Goal: Task Accomplishment & Management: Manage account settings

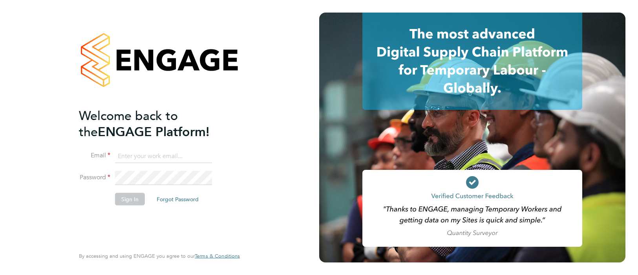
click at [167, 152] on input at bounding box center [163, 156] width 97 height 14
type input "pts.templabour@uk.g4s.com"
click at [129, 202] on button "Sign In" at bounding box center [130, 199] width 30 height 13
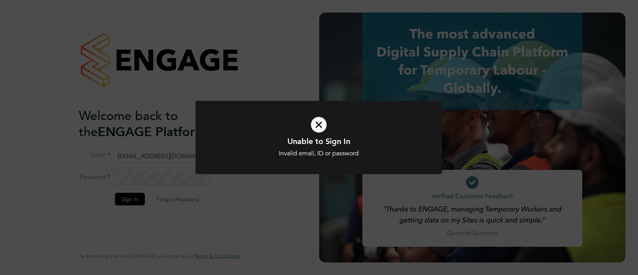
click at [231, 137] on h1 "Unable to Sign In" at bounding box center [319, 141] width 204 height 10
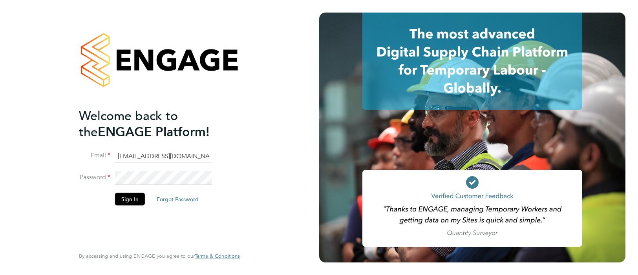
click at [120, 187] on li "Password" at bounding box center [155, 182] width 153 height 22
click at [119, 197] on button "Sign In" at bounding box center [130, 199] width 30 height 13
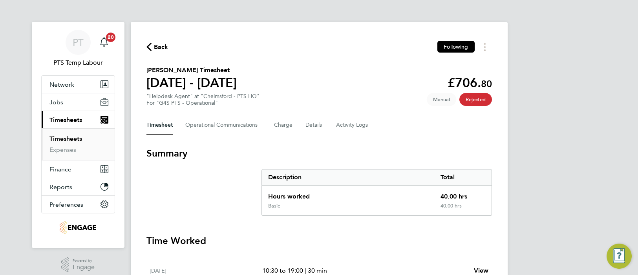
scroll to position [9, 0]
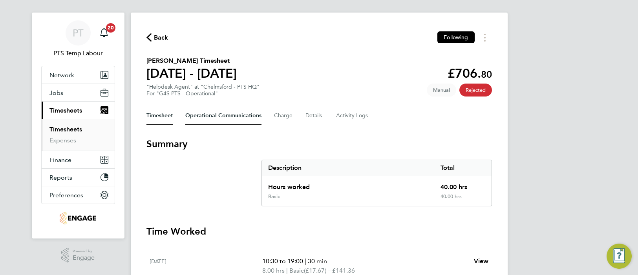
click at [209, 117] on Communications-tab "Operational Communications" at bounding box center [223, 115] width 76 height 19
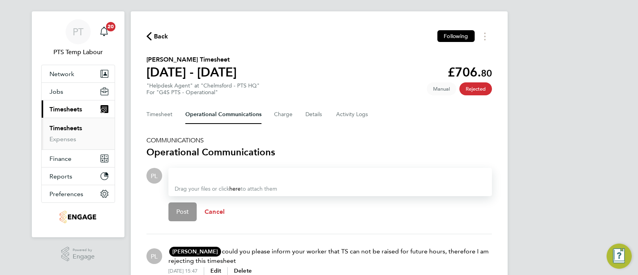
scroll to position [53, 0]
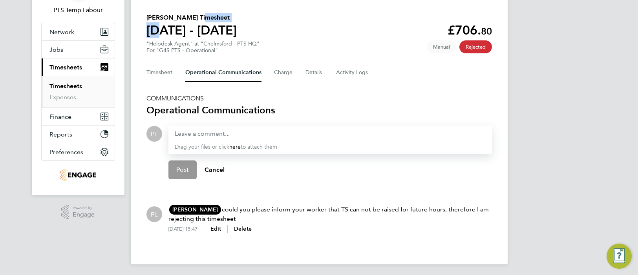
drag, startPoint x: 194, startPoint y: 17, endPoint x: 158, endPoint y: 31, distance: 39.0
click at [153, 26] on div "[PERSON_NAME] Timesheet [DATE] - [DATE]" at bounding box center [192, 25] width 90 height 25
click at [70, 84] on link "Timesheets" at bounding box center [66, 86] width 33 height 7
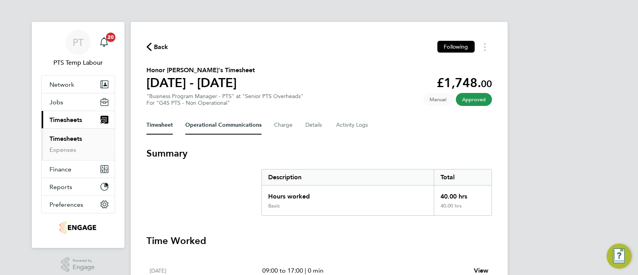
click at [212, 130] on Communications-tab "Operational Communications" at bounding box center [223, 125] width 76 height 19
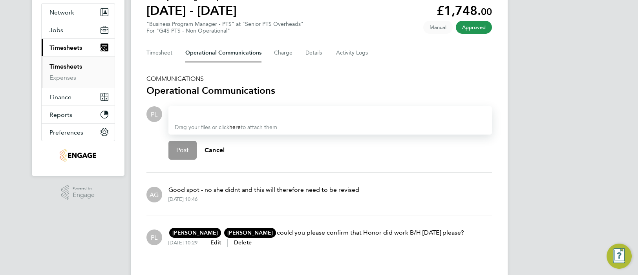
scroll to position [71, 0]
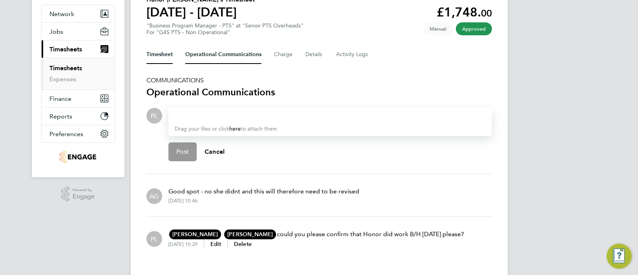
drag, startPoint x: 161, startPoint y: 53, endPoint x: 163, endPoint y: 71, distance: 18.3
click at [161, 53] on button "Timesheet" at bounding box center [160, 54] width 26 height 19
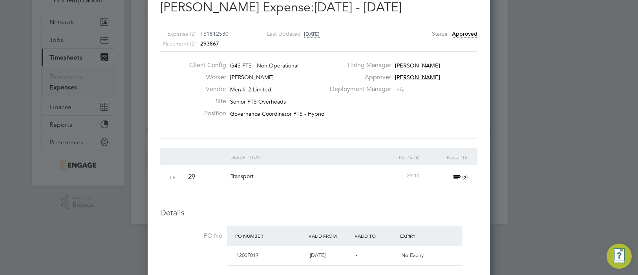
scroll to position [6, 0]
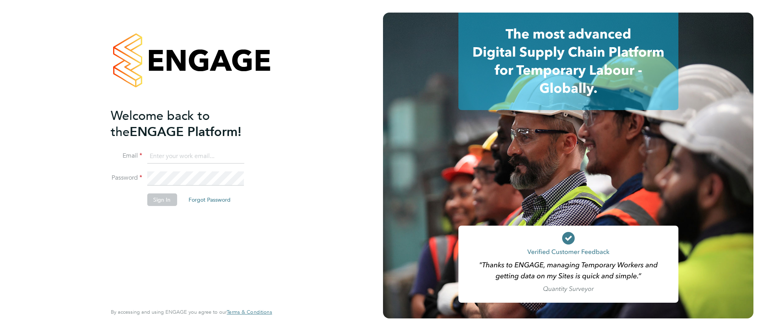
click at [188, 148] on ng-template "Welcome back to the ENGAGE Platform! Email Password Sign In Forgot Password" at bounding box center [187, 161] width 153 height 106
click at [182, 153] on input at bounding box center [195, 156] width 97 height 14
type input "cjs.templabour@uk.g4s.com"
click at [165, 197] on button "Sign In" at bounding box center [162, 199] width 30 height 13
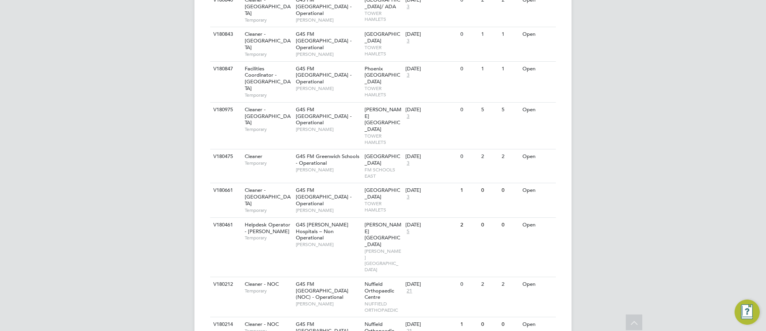
scroll to position [1057, 0]
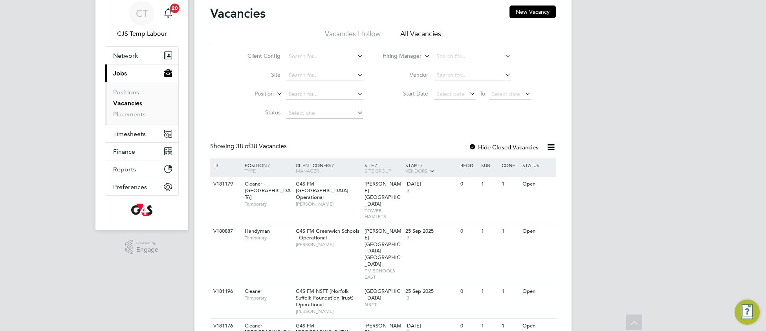
scroll to position [0, 0]
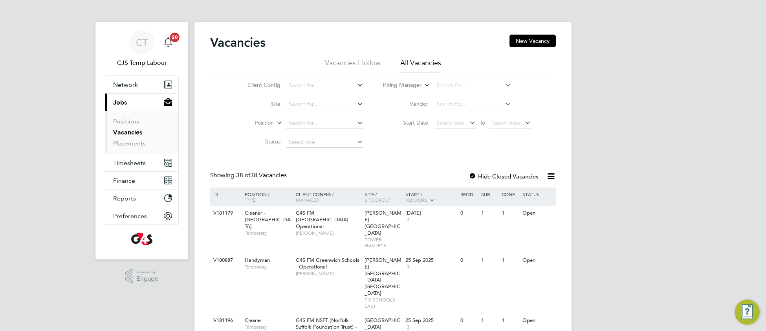
click at [550, 179] on icon at bounding box center [551, 176] width 10 height 10
click at [519, 195] on li "Download Vacancies Report" at bounding box center [515, 194] width 80 height 11
click at [124, 147] on ul "Positions Vacancies Placements" at bounding box center [141, 132] width 73 height 43
drag, startPoint x: 138, startPoint y: 142, endPoint x: 152, endPoint y: 145, distance: 14.1
click at [138, 143] on link "Placements" at bounding box center [129, 142] width 33 height 7
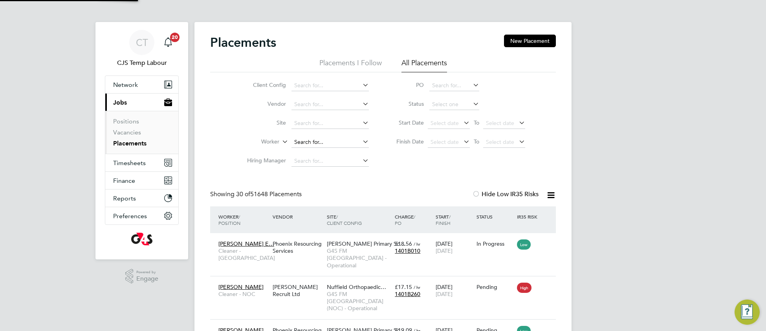
click at [310, 143] on input at bounding box center [330, 142] width 77 height 11
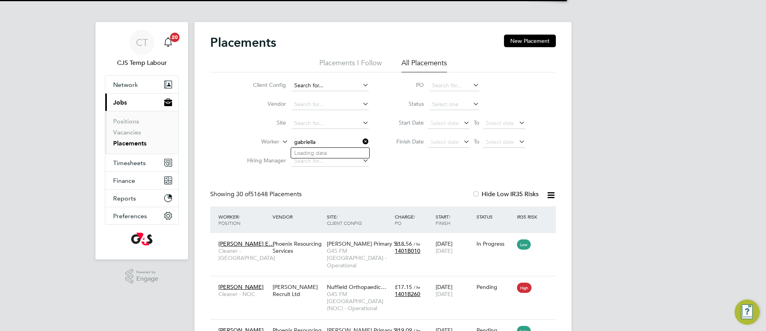
type input "gabriella"
click at [310, 84] on input at bounding box center [330, 85] width 77 height 11
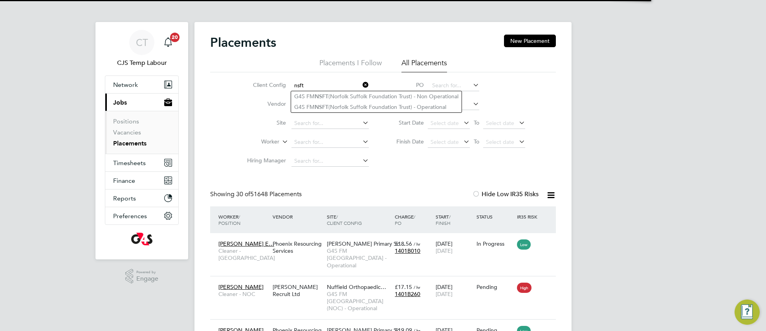
click at [316, 107] on b "NSFT" at bounding box center [322, 107] width 14 height 7
type input "G4S FM NSFT (Norfolk Suffolk Foundation Trust) - Operational"
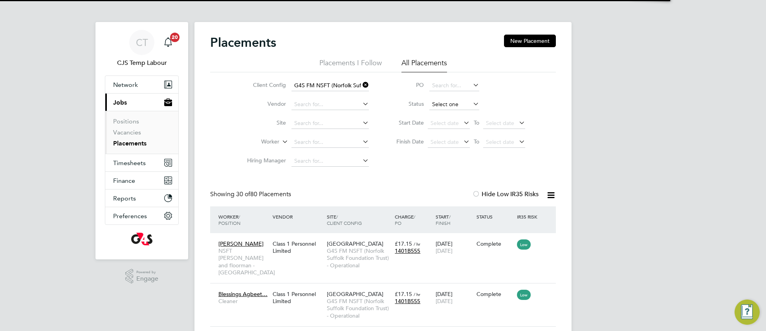
click at [442, 108] on input at bounding box center [454, 104] width 50 height 11
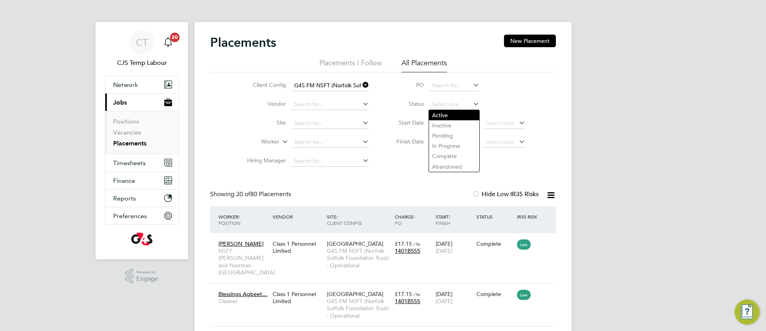
click at [439, 114] on li "Active" at bounding box center [454, 115] width 51 height 10
type input "Active"
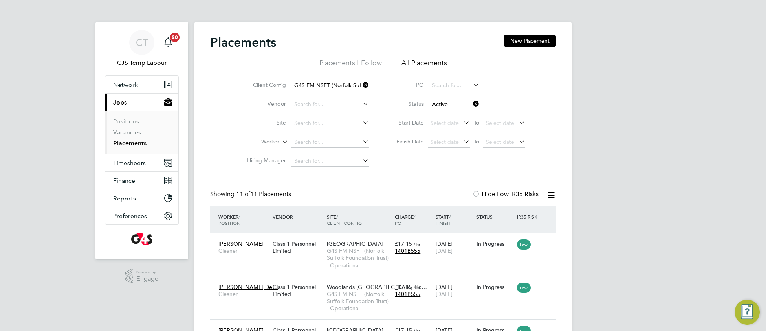
drag, startPoint x: 365, startPoint y: 83, endPoint x: 347, endPoint y: 83, distance: 18.5
click at [361, 83] on icon at bounding box center [361, 84] width 0 height 11
click at [342, 86] on input at bounding box center [330, 85] width 77 height 11
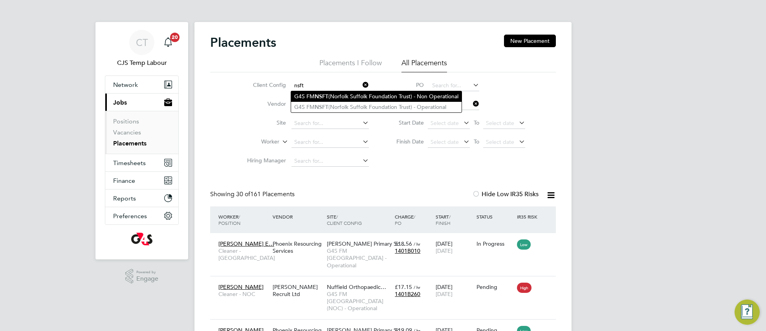
click at [360, 97] on li "G4S FM NSFT (Norfolk Suffolk Foundation Trust) - Non Operational" at bounding box center [376, 96] width 171 height 11
type input "G4S FM NSFT (Norfolk Suffolk Foundation Trust) - Non Operational"
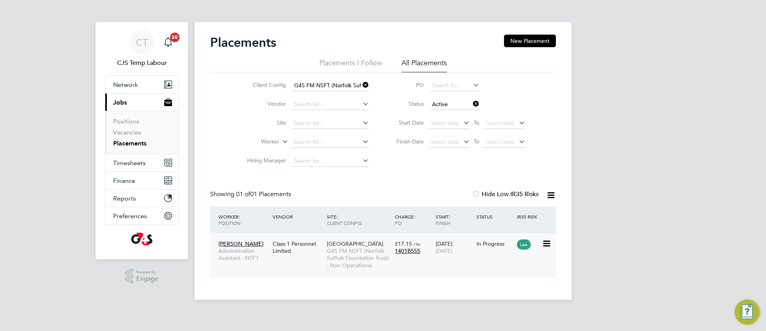
click at [349, 259] on span "G4S FM NSFT (Norfolk Suffolk Foundation Trust) - Non Operational" at bounding box center [359, 258] width 64 height 22
click at [329, 157] on input at bounding box center [330, 161] width 77 height 11
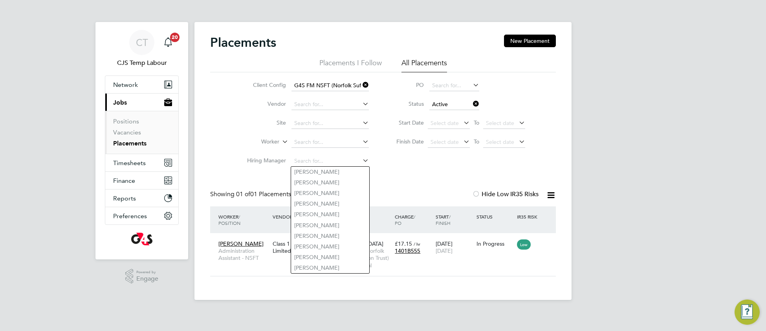
click at [361, 82] on icon at bounding box center [361, 84] width 0 height 11
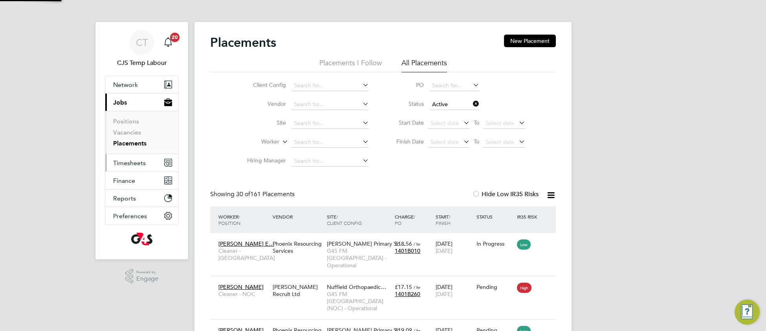
scroll to position [29, 68]
click at [128, 135] on link "Vacancies" at bounding box center [127, 131] width 28 height 7
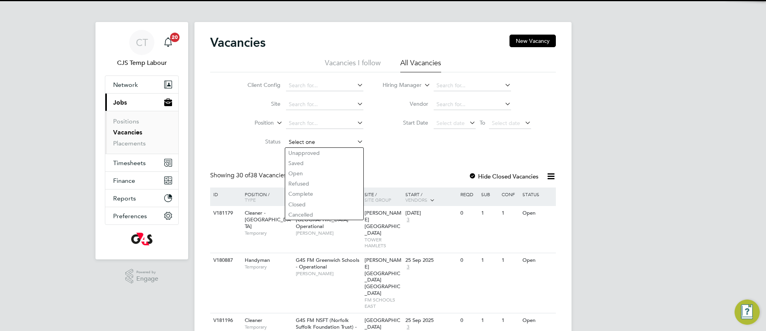
click at [296, 141] on input at bounding box center [324, 142] width 77 height 11
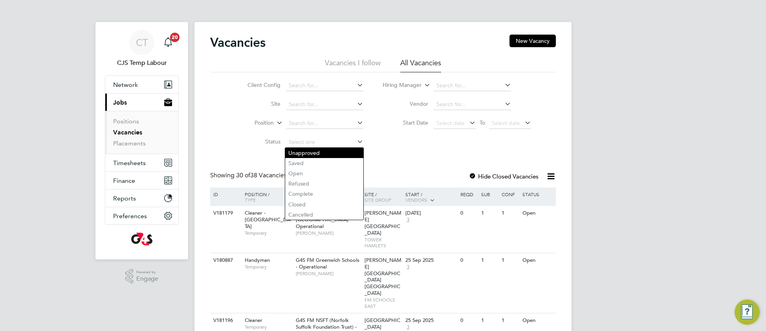
click at [303, 150] on li "Unapproved" at bounding box center [324, 153] width 78 height 10
type input "Unapproved"
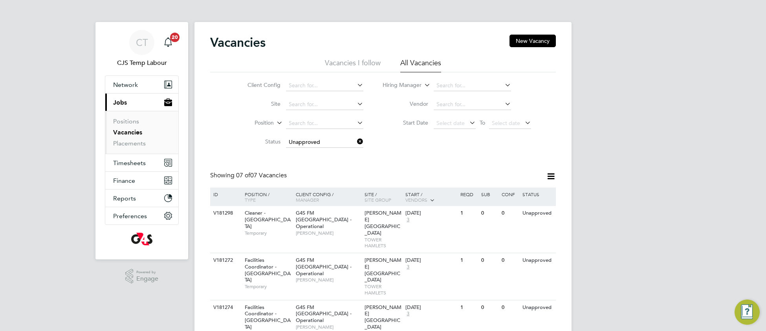
click at [356, 139] on icon at bounding box center [356, 141] width 0 height 11
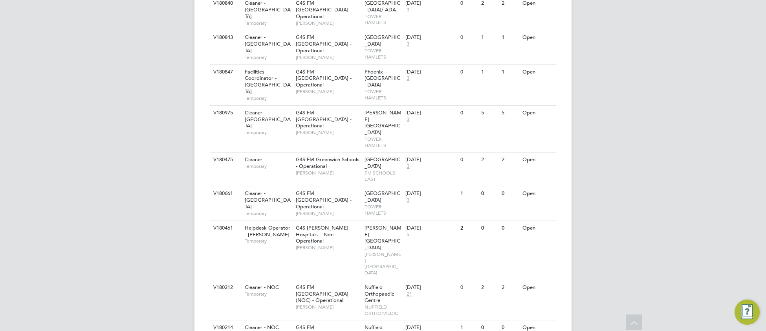
scroll to position [1057, 0]
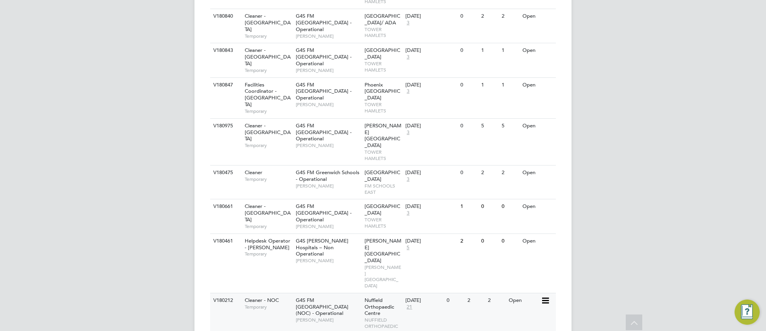
scroll to position [1038, 0]
click at [380, 294] on div "Nuffield Orthopaedic Centre NUFFIELD ORTHOPAEDIC" at bounding box center [383, 314] width 41 height 40
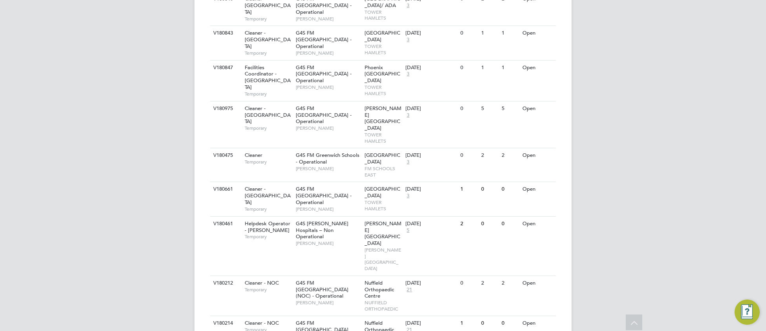
scroll to position [1057, 0]
click at [424, 275] on div "V180212 Cleaner - NOC Temporary G4S FM Oxford (NOC) - Operational Samuel Clacke…" at bounding box center [383, 295] width 346 height 40
click at [456, 275] on div "V180212 Cleaner - NOC Temporary G4S FM Oxford (NOC) - Operational Samuel Clacke…" at bounding box center [383, 295] width 346 height 40
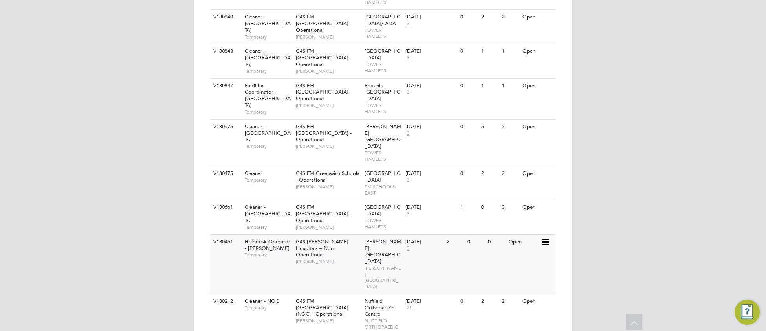
scroll to position [1010, 0]
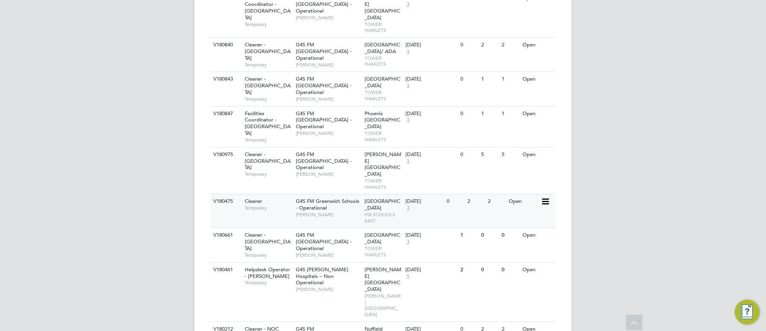
click at [384, 198] on span "[GEOGRAPHIC_DATA]" at bounding box center [383, 204] width 36 height 13
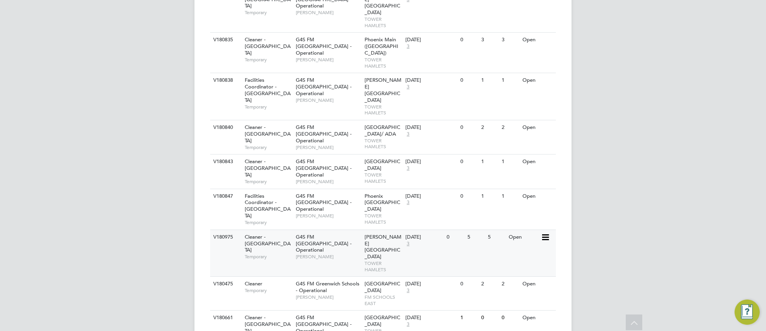
scroll to position [926, 0]
click at [447, 231] on div "V180975 Cleaner - Tower Hamlet Temporary G4S FM Tower Hamlets - Operational Ter…" at bounding box center [383, 254] width 346 height 47
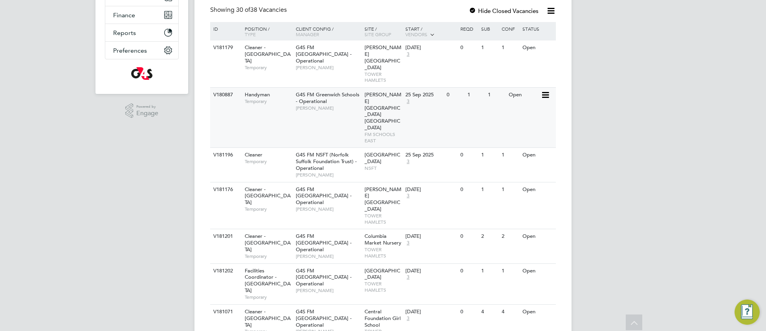
scroll to position [0, 0]
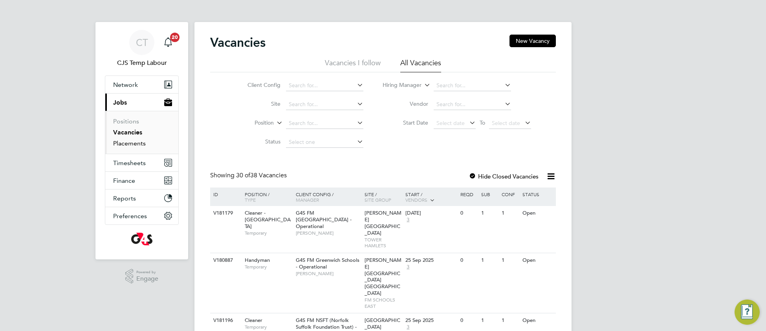
click at [138, 145] on link "Placements" at bounding box center [129, 142] width 33 height 7
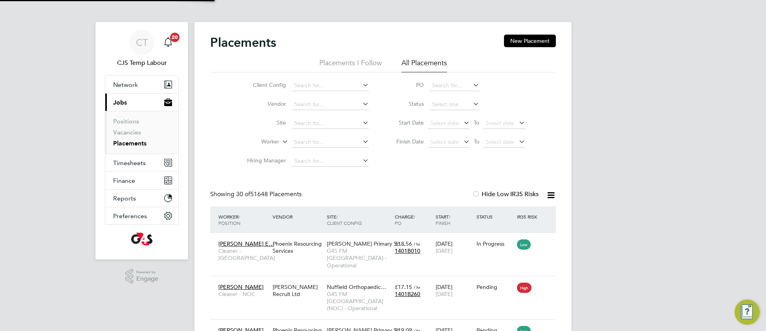
scroll to position [29, 68]
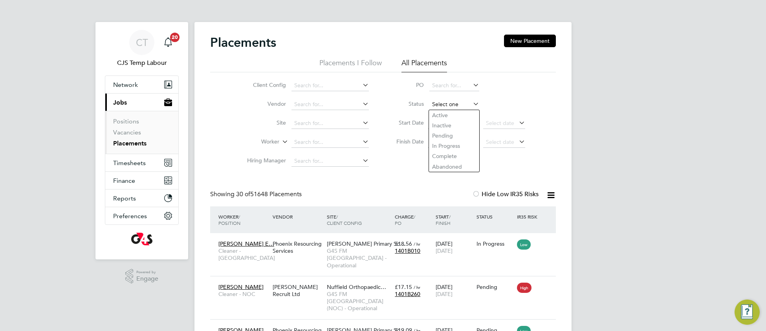
click at [443, 104] on input at bounding box center [454, 104] width 50 height 11
click at [441, 118] on li "Active" at bounding box center [454, 115] width 51 height 10
type input "Active"
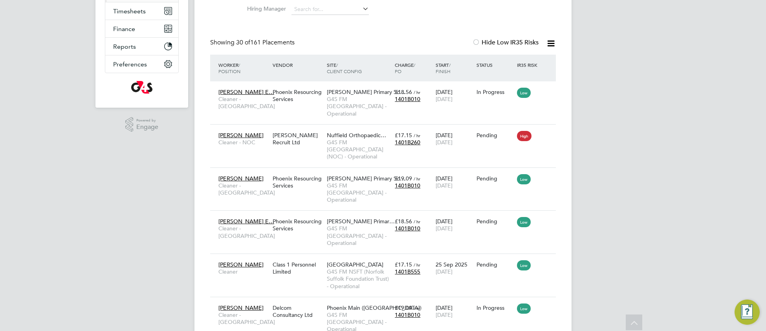
click at [551, 43] on icon at bounding box center [551, 44] width 10 height 10
click at [527, 61] on li "Download Placements Report" at bounding box center [512, 62] width 84 height 11
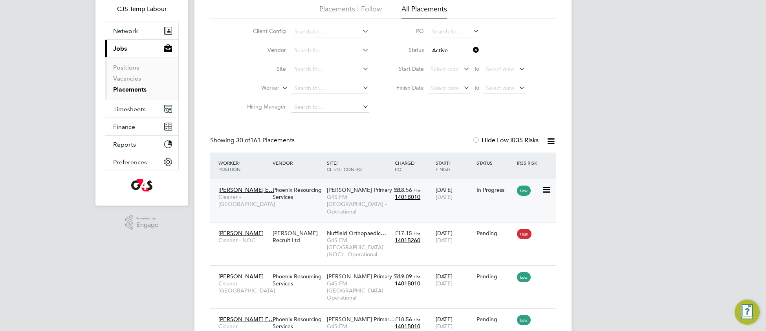
scroll to position [59, 0]
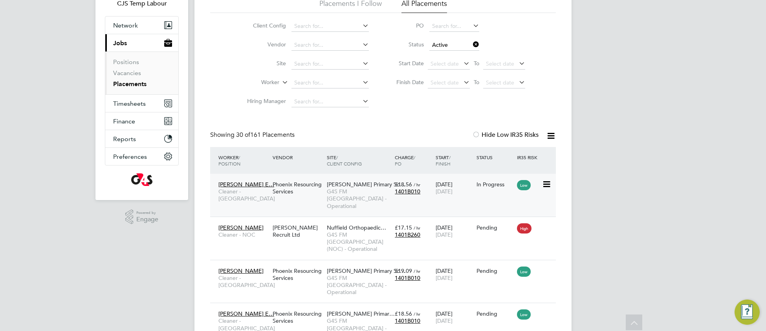
click at [366, 193] on span "G4S FM Tower Hamlets - Operational" at bounding box center [359, 199] width 64 height 22
drag, startPoint x: 134, startPoint y: 74, endPoint x: 189, endPoint y: 75, distance: 54.6
click at [134, 73] on link "Vacancies" at bounding box center [127, 72] width 28 height 7
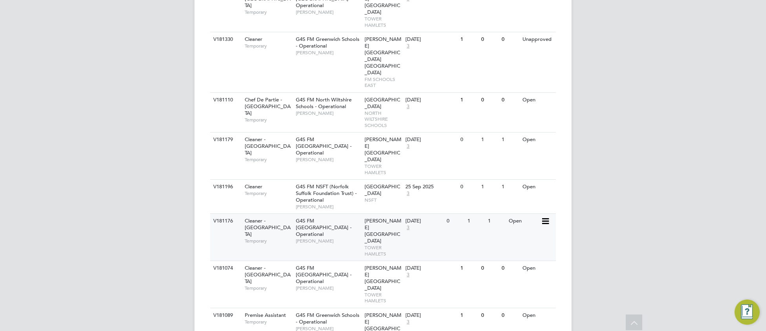
scroll to position [450, 0]
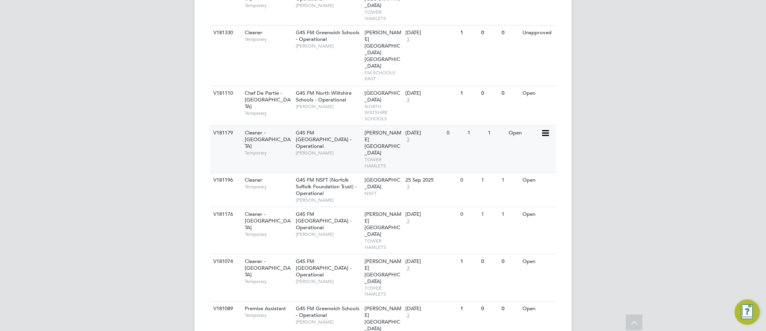
click at [336, 150] on span "Yusupha Miknas" at bounding box center [328, 153] width 65 height 6
click at [501, 172] on div "V181196 Cleaner Temporary G4S FM NSFT (Norfolk Suffolk Foundation Trust) - Oper…" at bounding box center [383, 189] width 346 height 34
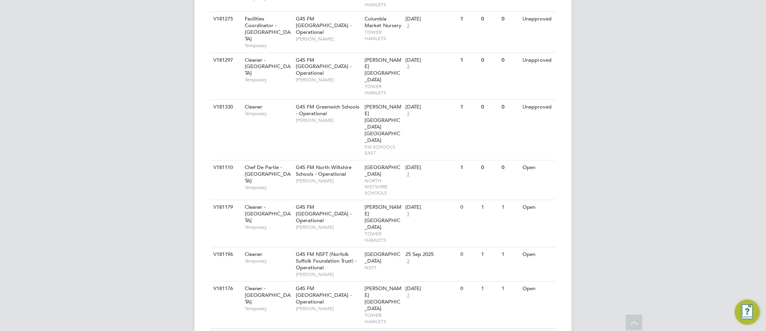
scroll to position [376, 0]
click at [435, 200] on div "V181179 Cleaner - Tower Hamlet Temporary G4S FM Tower Hamlets - Operational Yus…" at bounding box center [383, 223] width 346 height 47
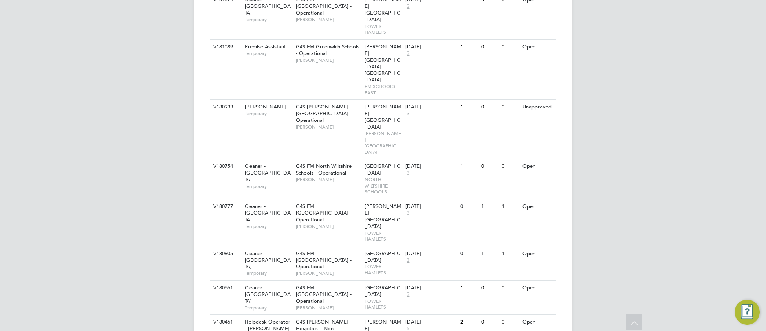
scroll to position [715, 0]
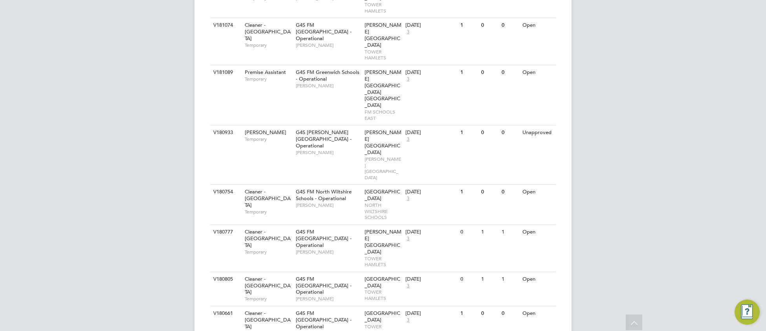
scroll to position [679, 0]
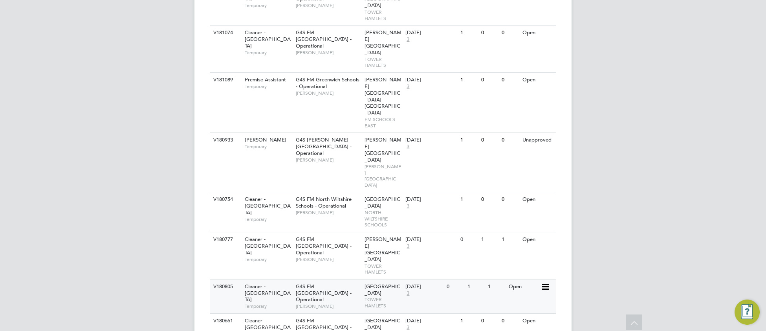
click at [374, 283] on span "Old Ford Primary School" at bounding box center [383, 289] width 36 height 13
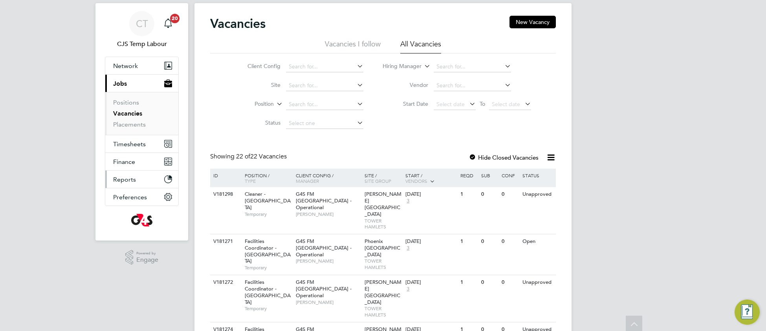
scroll to position [0, 0]
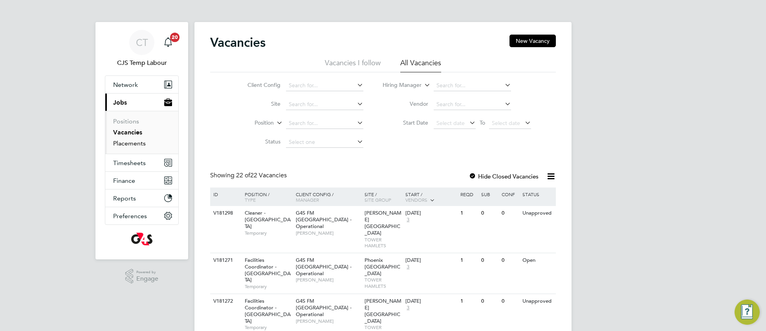
click at [127, 147] on link "Placements" at bounding box center [129, 142] width 33 height 7
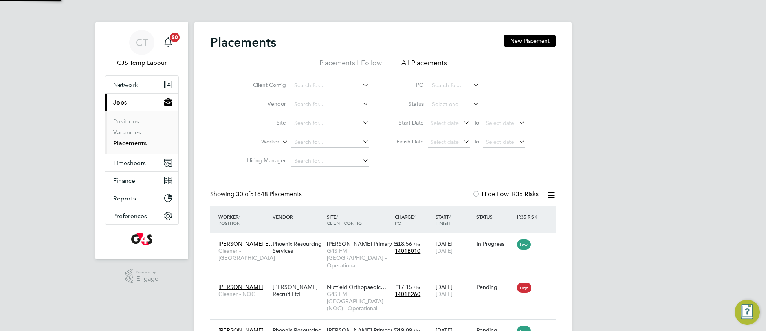
scroll to position [29, 68]
click at [134, 166] on span "Timesheets" at bounding box center [129, 162] width 33 height 7
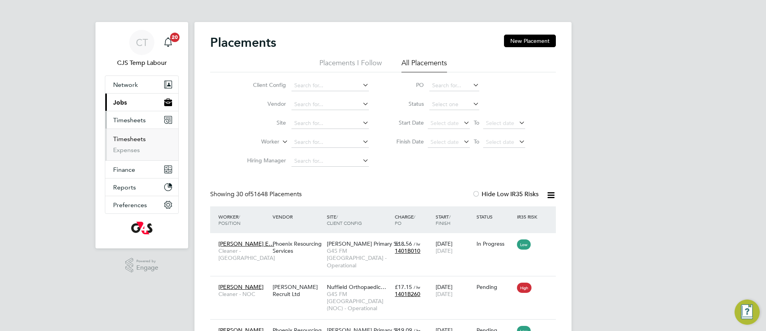
click at [133, 143] on link "Timesheets" at bounding box center [129, 138] width 33 height 7
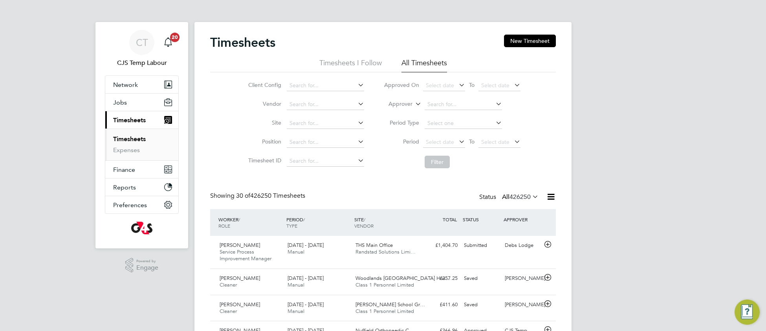
click at [531, 197] on icon at bounding box center [531, 196] width 0 height 11
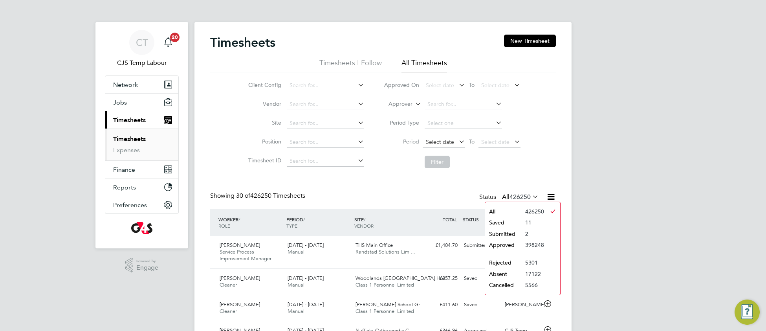
click at [441, 140] on span "Select date" at bounding box center [440, 141] width 28 height 7
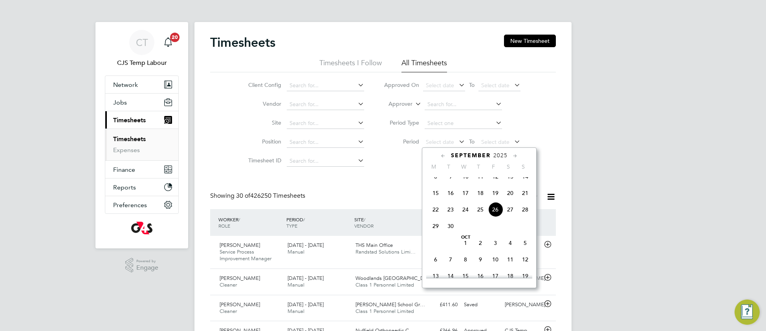
click at [436, 217] on span "22" at bounding box center [435, 209] width 15 height 15
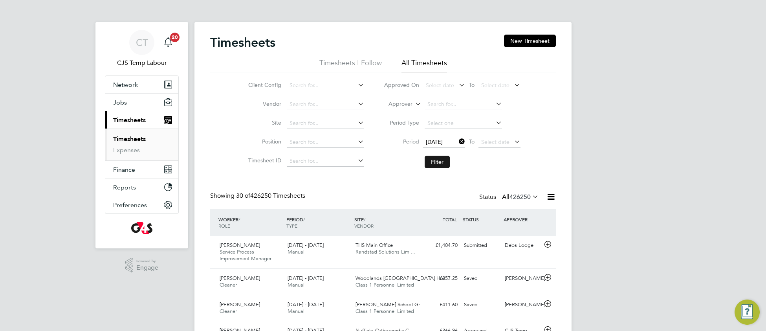
click at [442, 163] on button "Filter" at bounding box center [437, 162] width 25 height 13
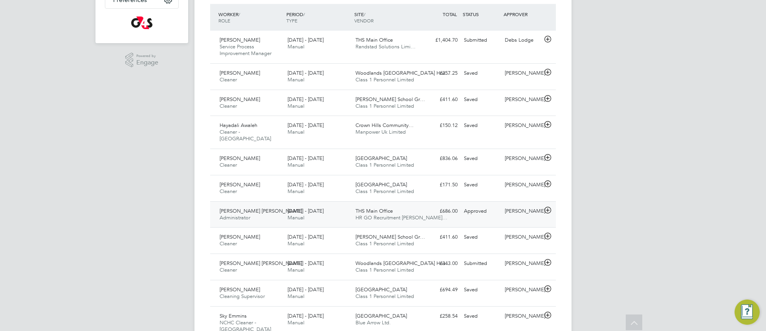
click at [452, 209] on div "£686.00 Approved" at bounding box center [440, 211] width 41 height 13
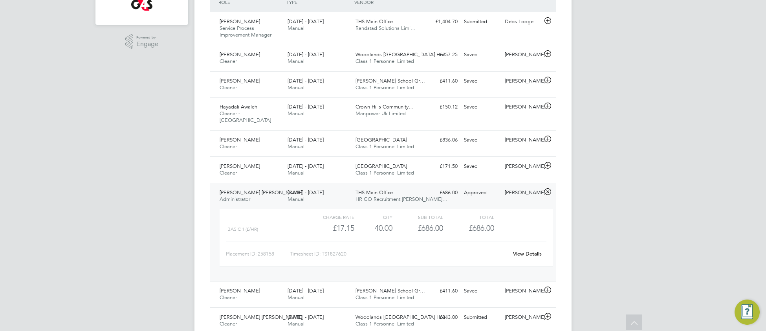
click at [523, 250] on link "View Details" at bounding box center [527, 253] width 29 height 7
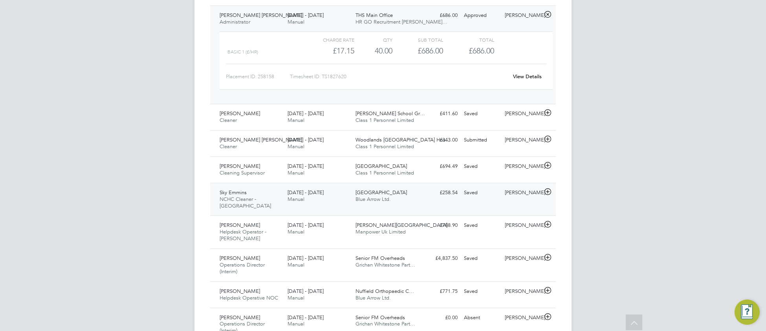
scroll to position [409, 0]
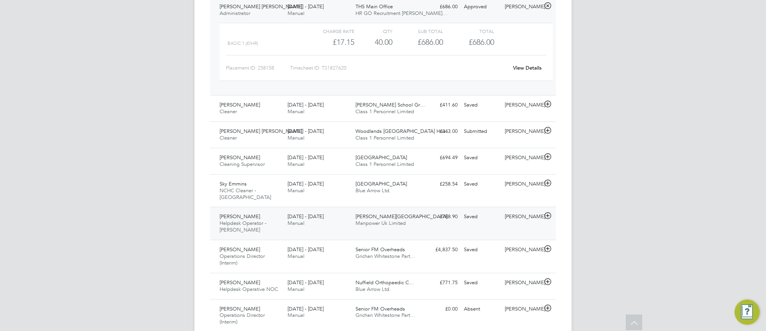
click at [343, 222] on div "Ross Howard Helpdesk Operator - Churchill 22 - 28 Sep 2025 22 - 28 Sep 2025 Man…" at bounding box center [383, 223] width 346 height 33
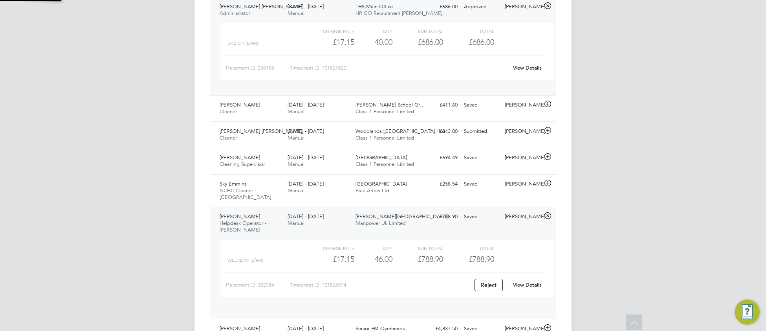
scroll to position [13, 76]
click at [538, 281] on link "View Details" at bounding box center [527, 284] width 29 height 7
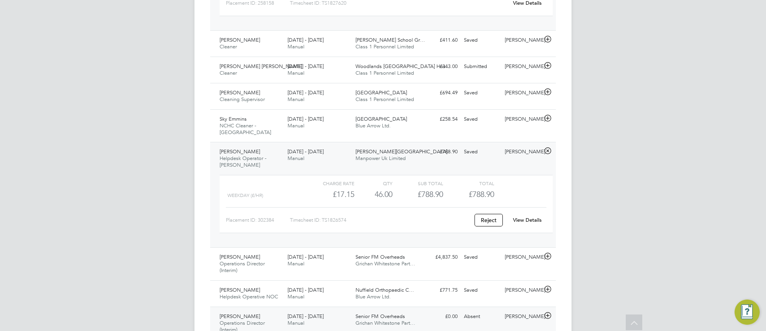
scroll to position [508, 0]
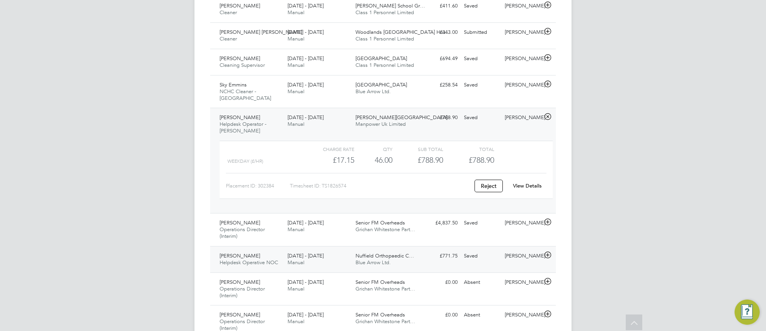
click at [413, 249] on div "Nuffield Orthopaedic C… Blue Arrow Ltd." at bounding box center [386, 259] width 68 height 20
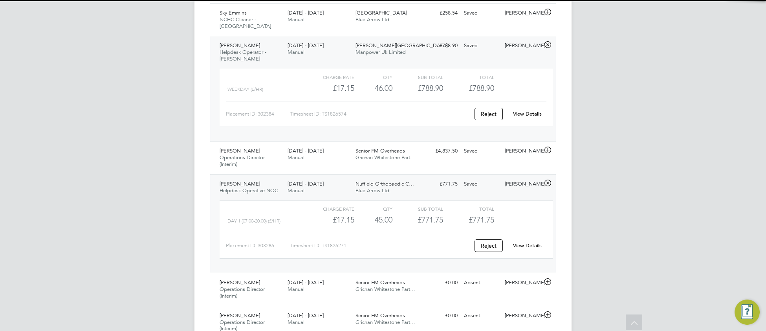
scroll to position [581, 0]
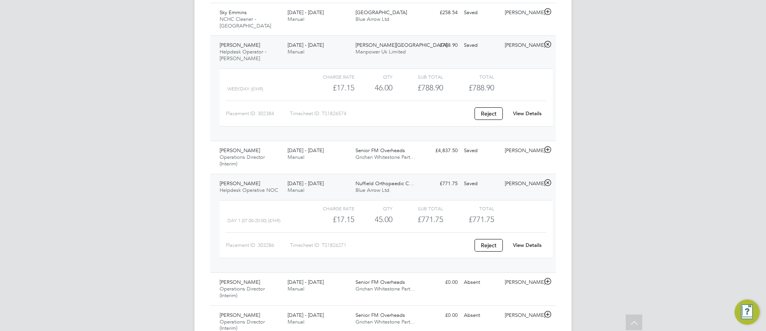
click at [529, 242] on link "View Details" at bounding box center [527, 245] width 29 height 7
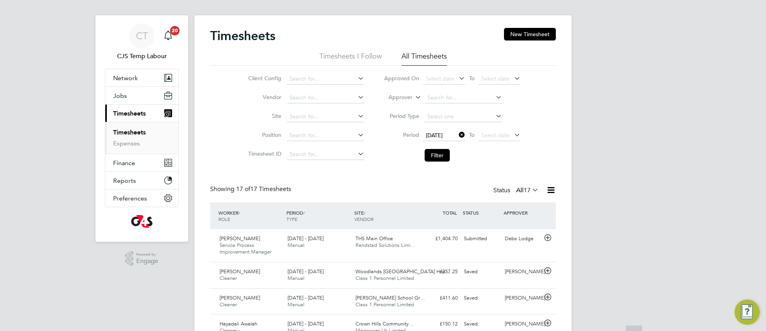
scroll to position [0, 0]
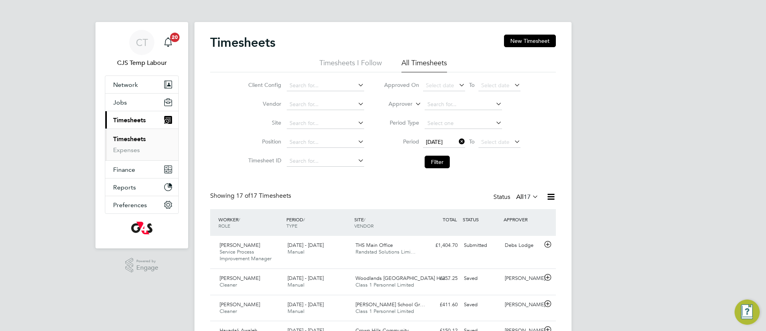
drag, startPoint x: 462, startPoint y: 139, endPoint x: 456, endPoint y: 147, distance: 9.6
click at [457, 140] on icon at bounding box center [457, 141] width 0 height 11
click at [446, 164] on button "Filter" at bounding box center [437, 162] width 25 height 13
click at [120, 102] on span "Jobs" at bounding box center [120, 102] width 14 height 7
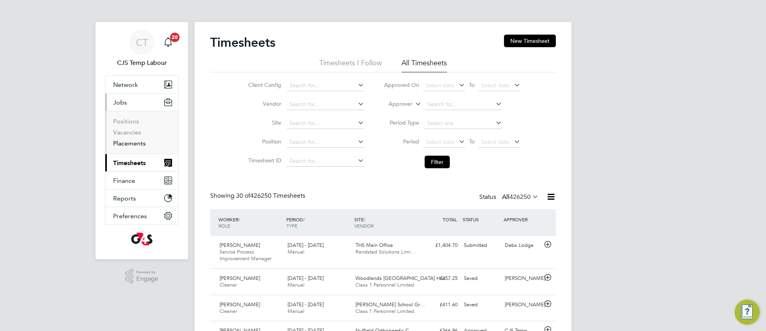
click at [130, 146] on link "Placements" at bounding box center [129, 142] width 33 height 7
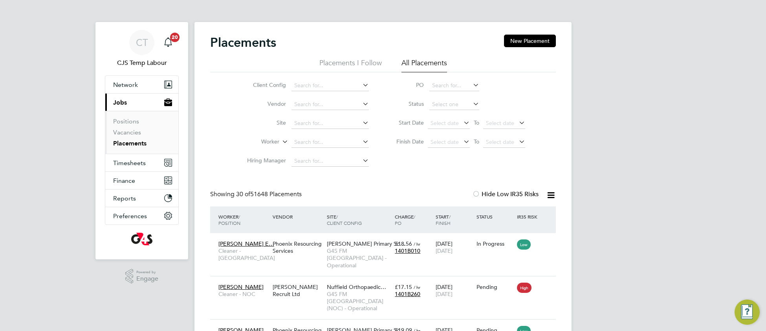
scroll to position [29, 68]
click at [311, 122] on input at bounding box center [330, 123] width 77 height 11
click at [312, 86] on input at bounding box center [330, 85] width 77 height 11
click at [316, 106] on b "Green" at bounding box center [323, 107] width 16 height 7
type input "G4S FM Greenwich Schools - Operational"
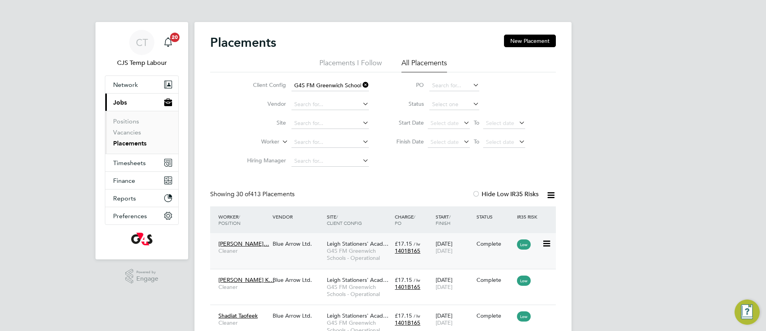
click at [280, 251] on div "Moriamo Abiola… Cleaner Blue Arrow Ltd. Leigh Stationers' Acad… G4S FM Greenwic…" at bounding box center [383, 251] width 346 height 36
click at [282, 251] on div "Moriamo Abiola… Cleaner Blue Arrow Ltd. Leigh Stationers' Acad… G4S FM Greenwic…" at bounding box center [383, 251] width 346 height 36
click at [436, 103] on input at bounding box center [454, 104] width 50 height 11
click at [444, 114] on li "Active" at bounding box center [454, 115] width 51 height 10
type input "Active"
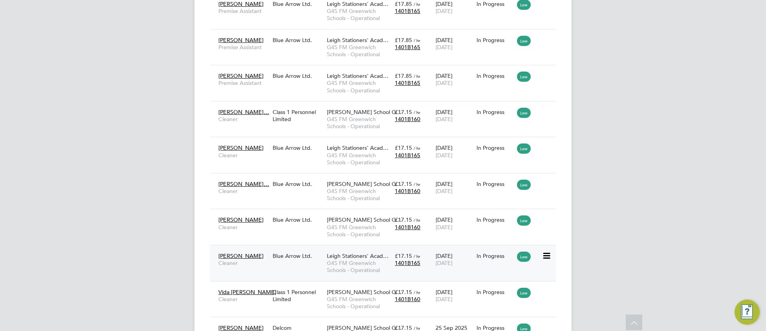
click at [333, 269] on span "G4S FM Greenwich Schools - Operational" at bounding box center [359, 266] width 64 height 14
click at [294, 87] on div "Hygenus Anijah Premise Assistant Blue Arrow Ltd. Leigh Stationers' Acad… G4S FM…" at bounding box center [383, 83] width 346 height 36
click at [342, 86] on span "G4S FM Greenwich Schools - Operational" at bounding box center [359, 86] width 64 height 14
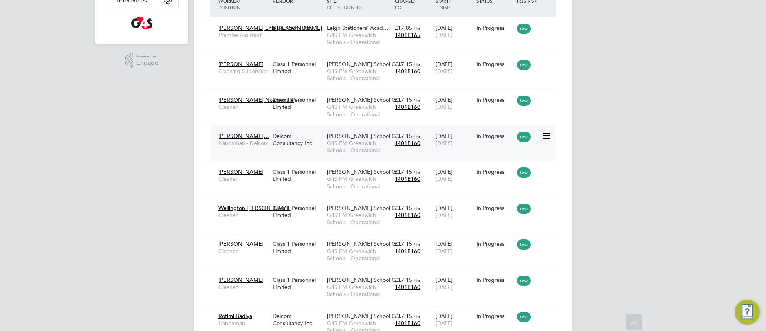
scroll to position [192, 0]
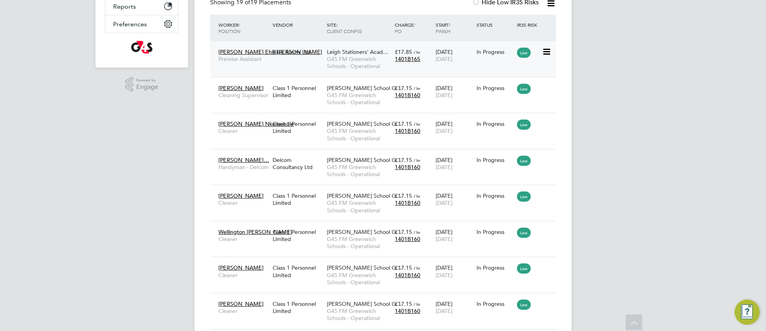
click at [347, 67] on span "G4S FM Greenwich Schools - Operational" at bounding box center [359, 62] width 64 height 14
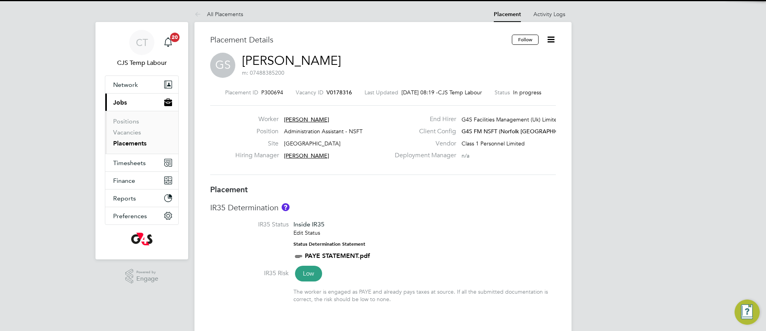
click at [426, 248] on li "IR35 Status Inside IR35 Edit Status Status Determination Statement PAYE STATEME…" at bounding box center [383, 244] width 346 height 48
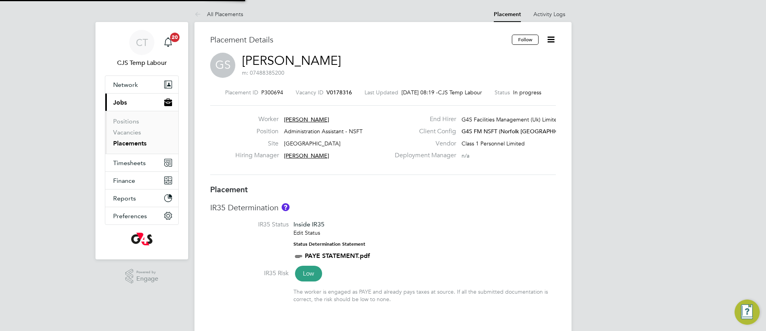
type input "[PERSON_NAME]"
type input "[DATE]"
type input "08:00"
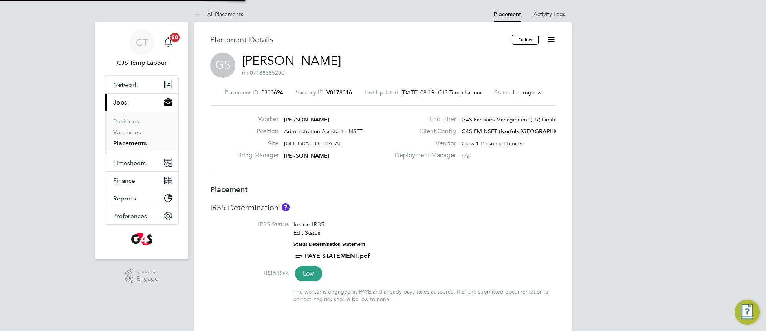
type input "18:00"
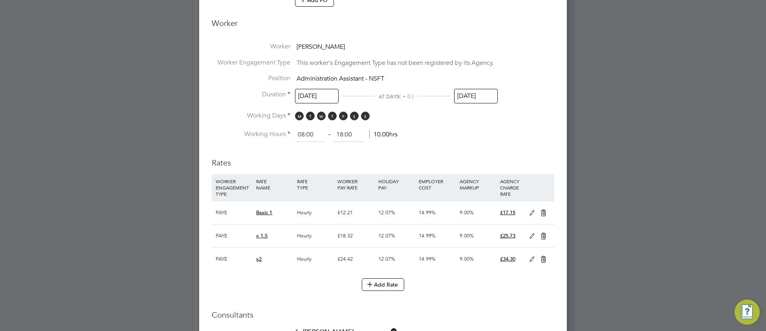
click at [475, 96] on input "[DATE]" at bounding box center [476, 96] width 44 height 15
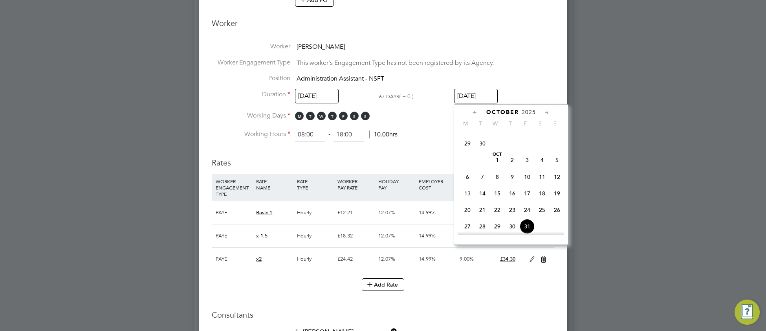
click at [482, 150] on span "30" at bounding box center [482, 143] width 15 height 15
type input "[DATE]"
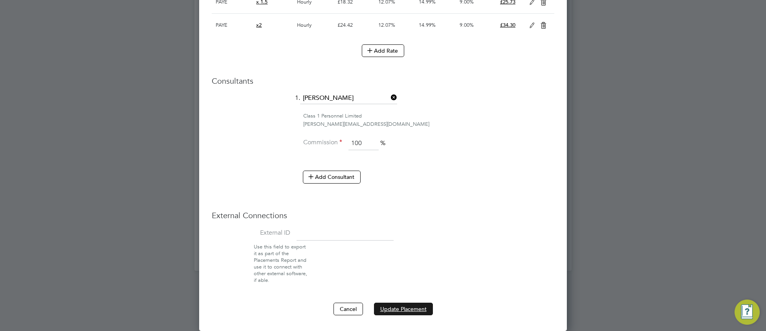
click at [399, 309] on button "Update Placement" at bounding box center [403, 309] width 59 height 13
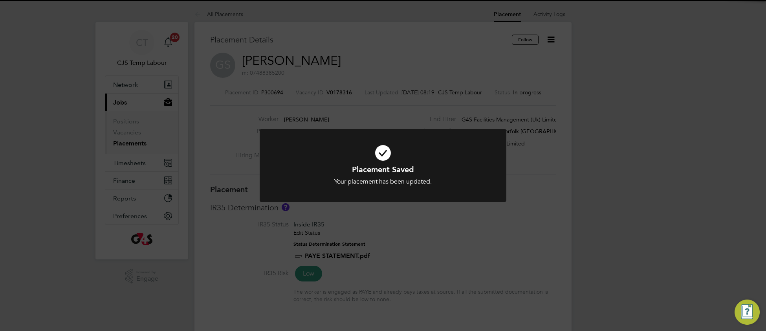
drag, startPoint x: 288, startPoint y: 176, endPoint x: 276, endPoint y: 125, distance: 52.4
click at [288, 175] on div "Placement Saved Your placement has been updated. Cancel Okay" at bounding box center [383, 175] width 204 height 22
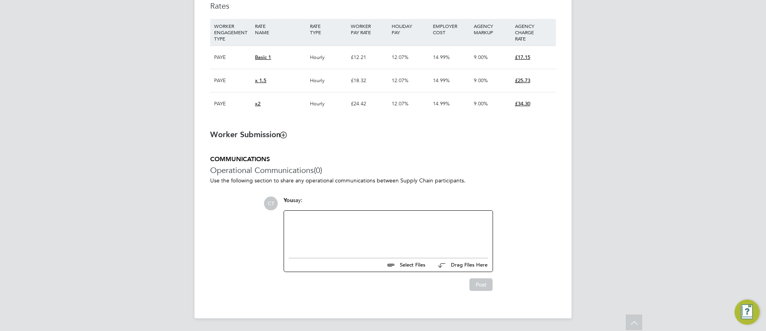
click at [310, 227] on div at bounding box center [388, 232] width 199 height 34
click at [479, 288] on button "Post" at bounding box center [480, 284] width 23 height 13
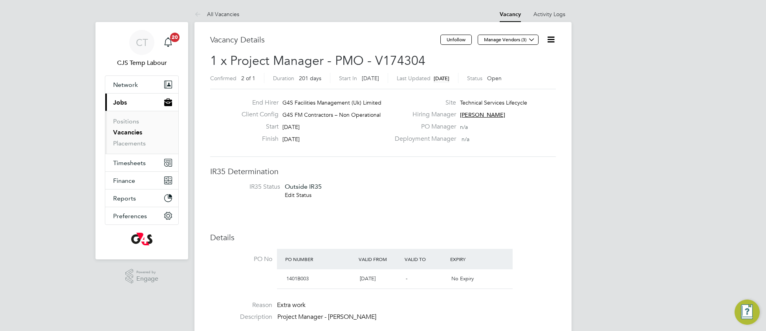
drag, startPoint x: 551, startPoint y: 38, endPoint x: 548, endPoint y: 48, distance: 10.7
click at [551, 38] on icon at bounding box center [551, 40] width 10 height 10
click at [532, 72] on li "Update Status" at bounding box center [532, 69] width 46 height 11
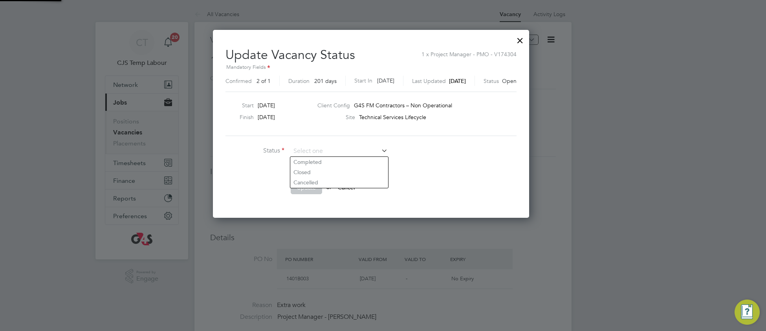
scroll to position [188, 341]
click at [345, 167] on li "Completed" at bounding box center [339, 162] width 98 height 10
type input "Completed"
click at [312, 186] on button "Update" at bounding box center [306, 187] width 31 height 13
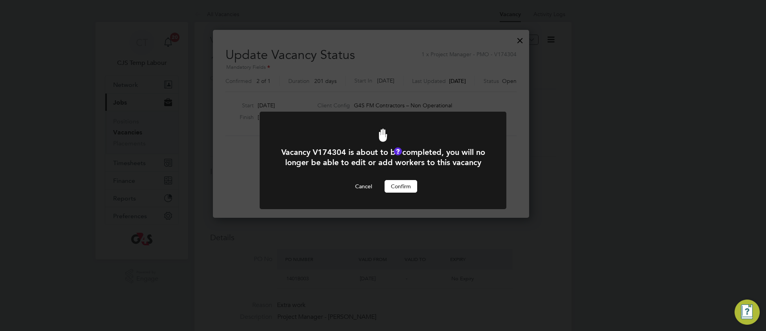
click at [395, 193] on button "Confirm" at bounding box center [401, 186] width 33 height 13
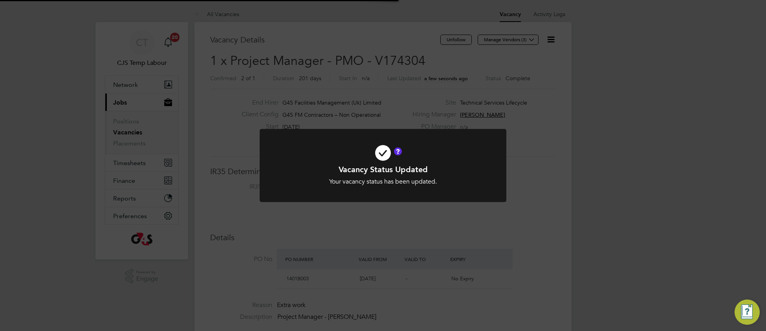
scroll to position [4, 4]
drag, startPoint x: 466, startPoint y: 180, endPoint x: 497, endPoint y: 91, distance: 94.3
click at [465, 179] on div "Your vacancy status has been updated." at bounding box center [383, 182] width 204 height 8
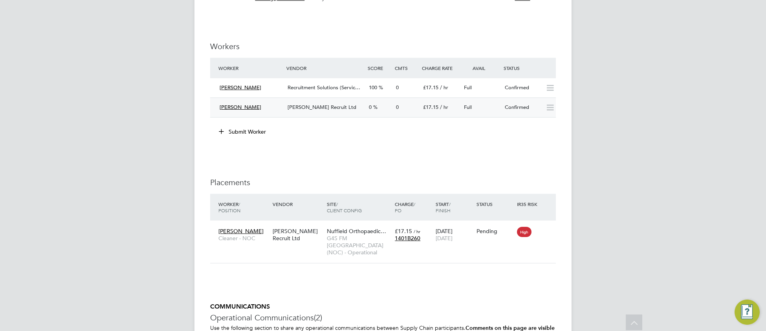
click at [551, 111] on icon at bounding box center [550, 108] width 10 height 6
click at [521, 108] on div "Confirmed" at bounding box center [522, 107] width 41 height 13
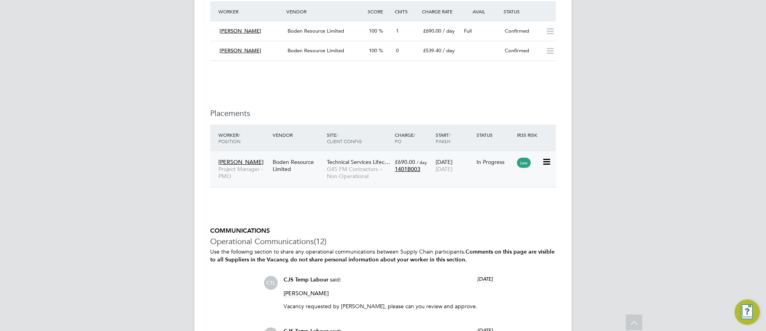
scroll to position [622, 0]
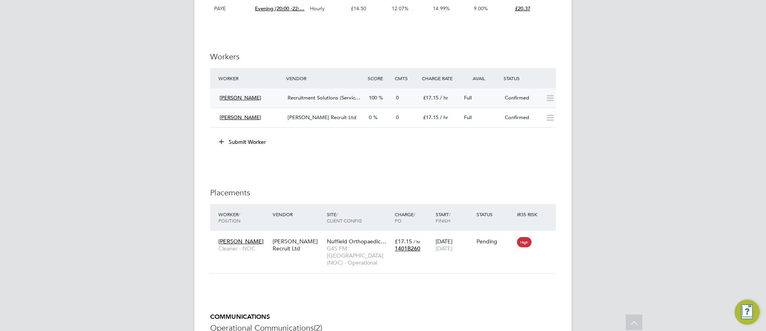
click at [341, 99] on span "Recruitment Solutions (Servic…" at bounding box center [324, 97] width 73 height 7
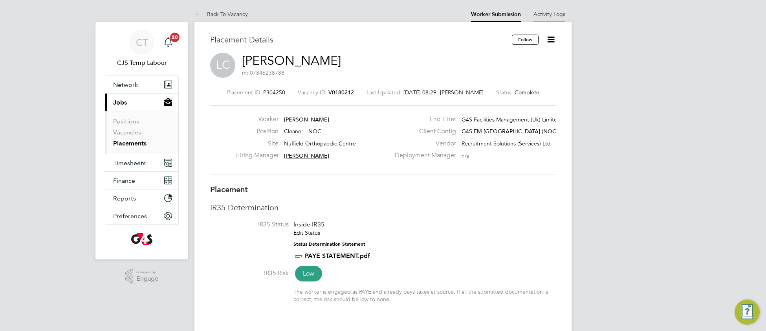
drag, startPoint x: 548, startPoint y: 17, endPoint x: 543, endPoint y: 12, distance: 7.0
click at [543, 12] on link "Activity Logs" at bounding box center [550, 14] width 32 height 7
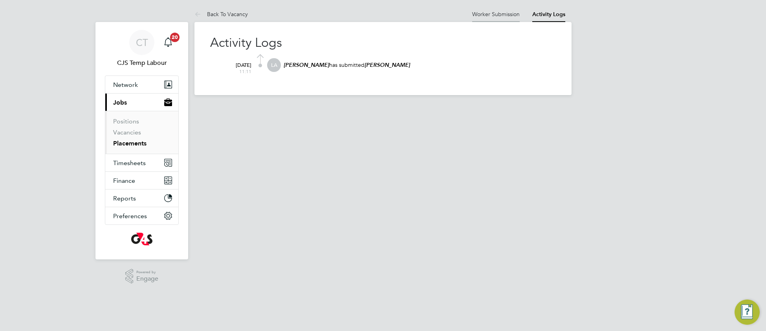
click at [493, 13] on link "Worker Submission" at bounding box center [496, 14] width 48 height 7
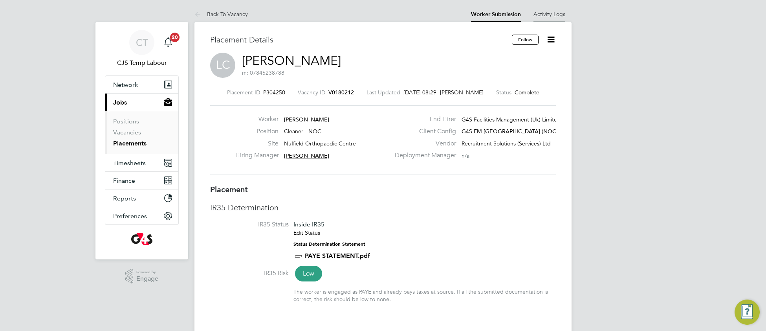
click at [546, 17] on link "Activity Logs" at bounding box center [550, 14] width 32 height 7
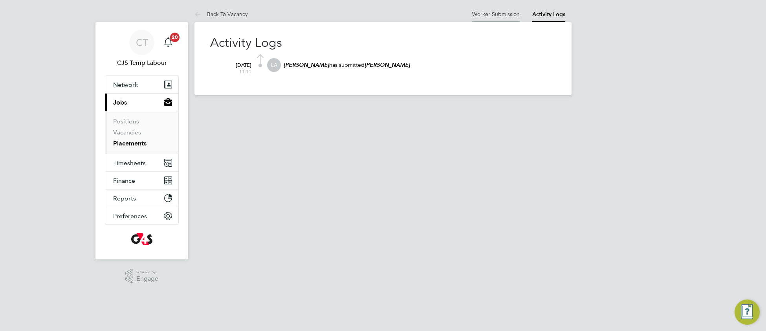
click at [507, 16] on link "Worker Submission" at bounding box center [496, 14] width 48 height 7
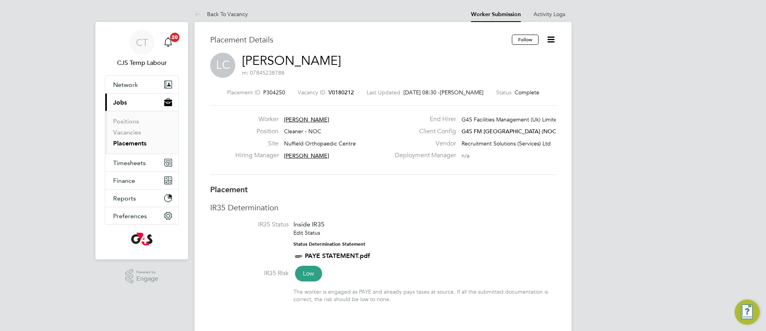
click at [346, 91] on span "V0180212" at bounding box center [341, 92] width 26 height 7
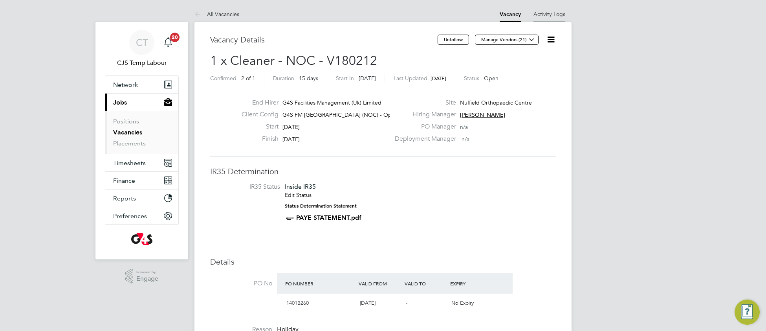
click at [547, 12] on link "Activity Logs" at bounding box center [550, 14] width 32 height 7
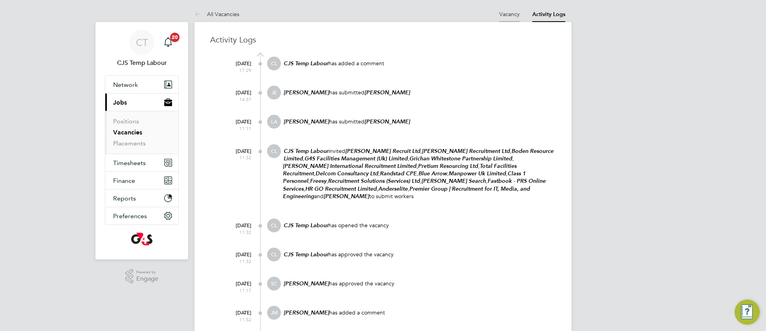
click at [503, 11] on link "Vacancy" at bounding box center [509, 14] width 20 height 7
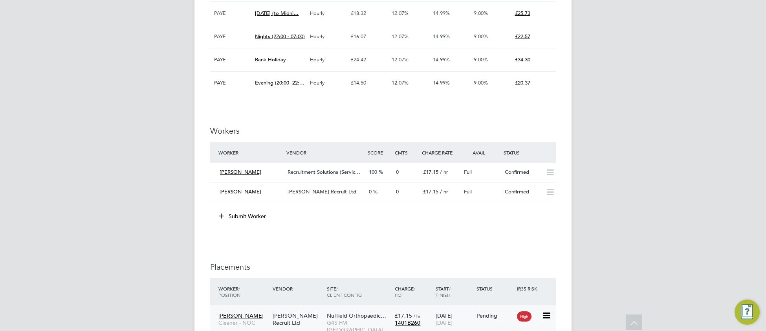
scroll to position [1281, 0]
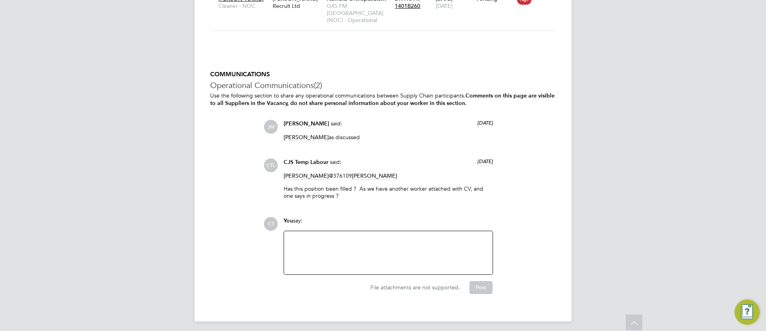
click at [349, 245] on div at bounding box center [388, 253] width 199 height 34
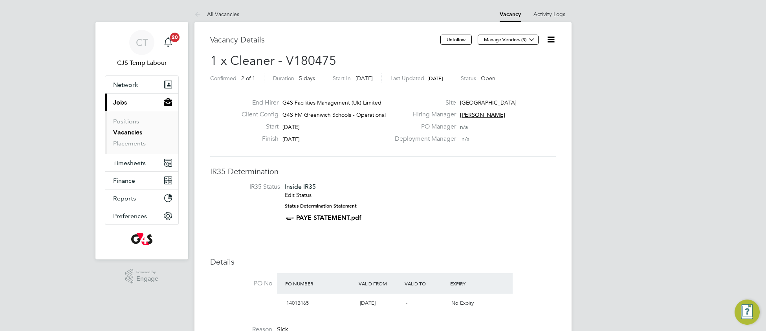
click at [550, 40] on icon at bounding box center [551, 40] width 10 height 10
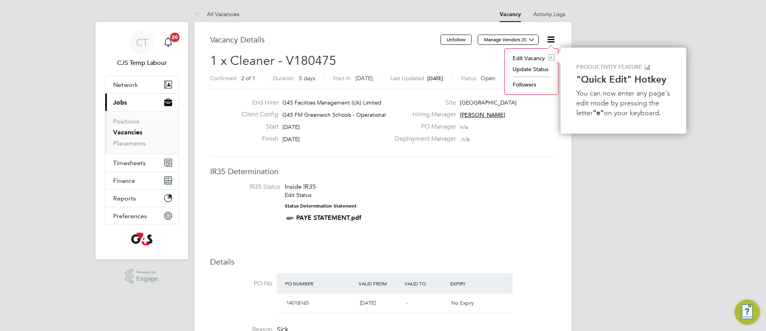
click at [534, 69] on li "Update Status" at bounding box center [532, 69] width 46 height 11
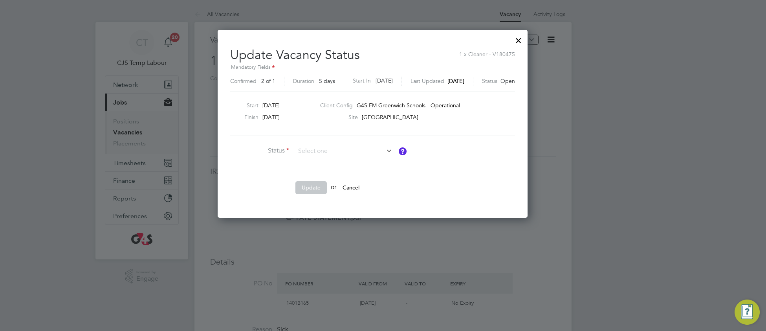
click at [360, 176] on li "Closed" at bounding box center [344, 172] width 98 height 10
type input "Closed"
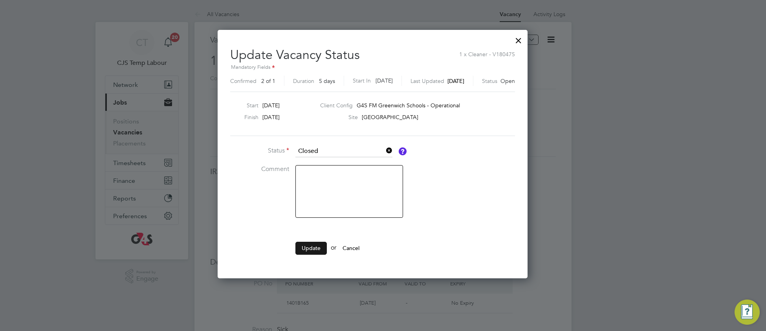
click at [312, 248] on button "Update" at bounding box center [310, 248] width 31 height 13
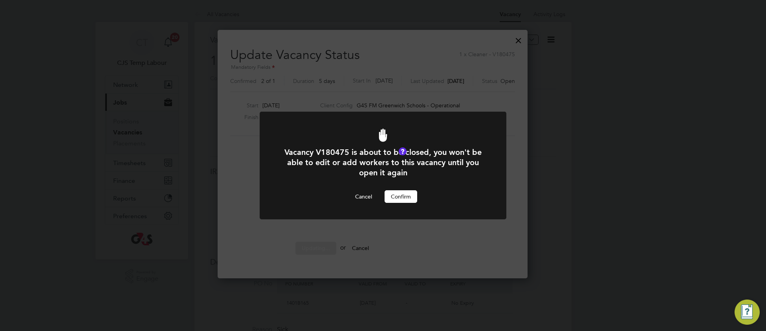
click at [398, 194] on button "Confirm" at bounding box center [401, 196] width 33 height 13
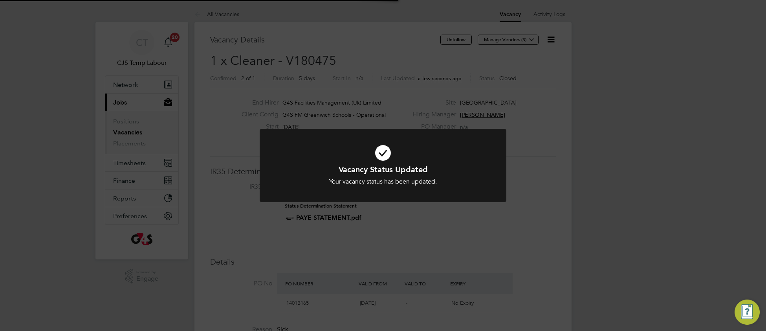
drag, startPoint x: 486, startPoint y: 148, endPoint x: 485, endPoint y: 114, distance: 34.2
click at [485, 145] on div at bounding box center [383, 165] width 247 height 73
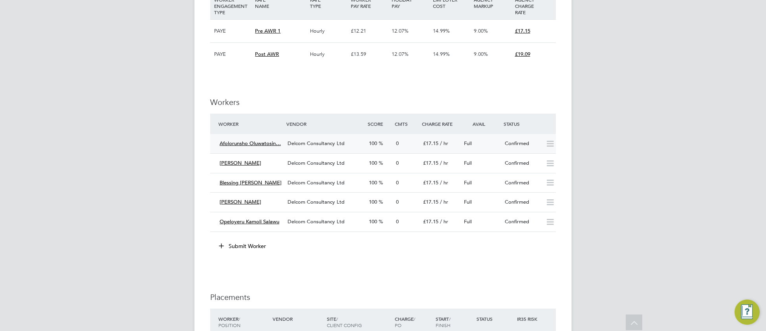
click at [411, 147] on div "0" at bounding box center [406, 143] width 27 height 13
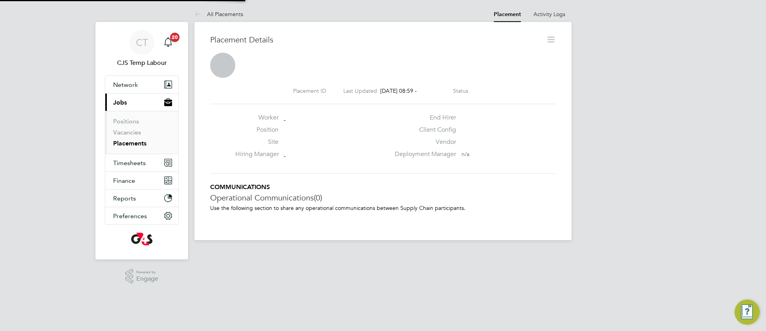
scroll to position [4, 4]
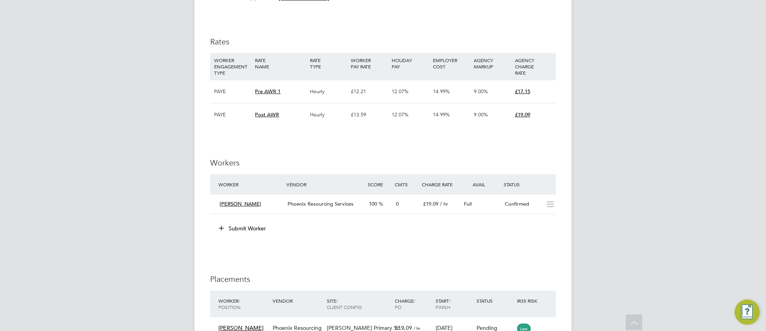
scroll to position [852, 0]
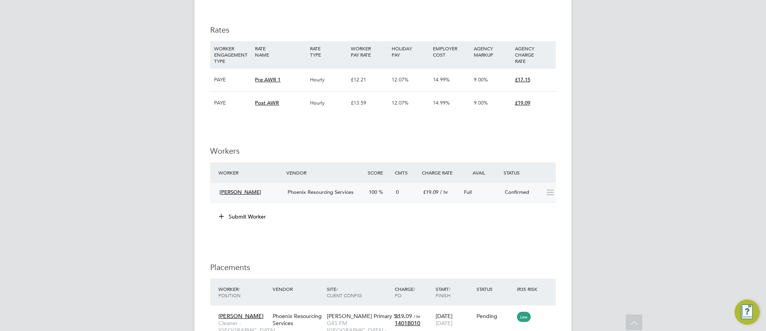
click at [337, 194] on span "Phoenix Resourcing Services" at bounding box center [321, 192] width 66 height 7
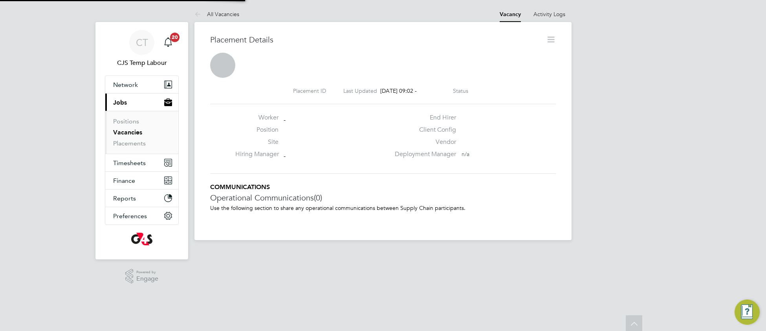
scroll to position [7, 132]
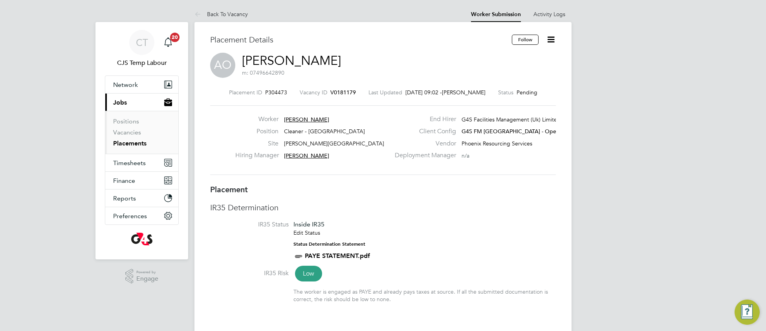
click at [431, 230] on li "IR35 Status Inside IR35 Edit Status Status Determination Statement PAYE STATEME…" at bounding box center [383, 244] width 346 height 48
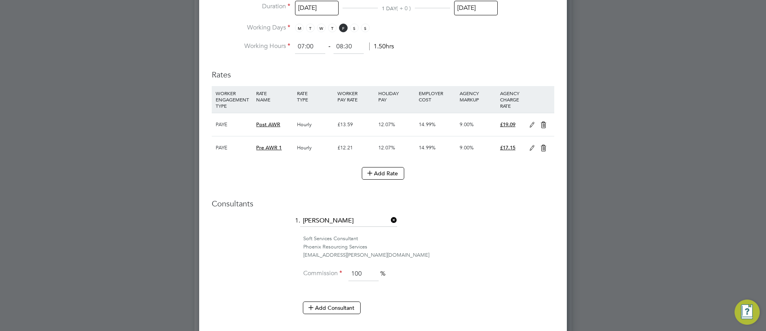
drag, startPoint x: 542, startPoint y: 151, endPoint x: 535, endPoint y: 154, distance: 7.2
click at [539, 151] on icon at bounding box center [544, 148] width 10 height 6
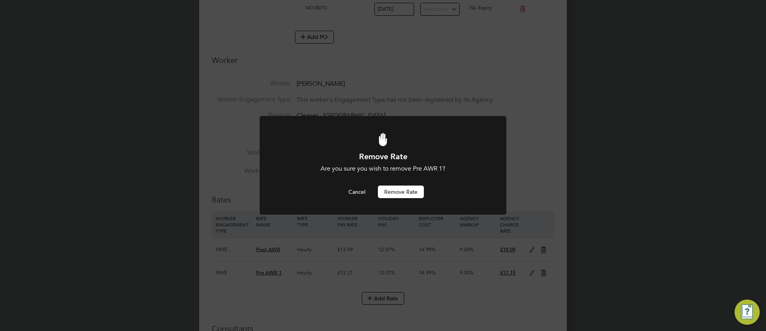
click at [413, 200] on div at bounding box center [383, 165] width 247 height 99
click at [409, 195] on button "Remove rate" at bounding box center [401, 191] width 46 height 13
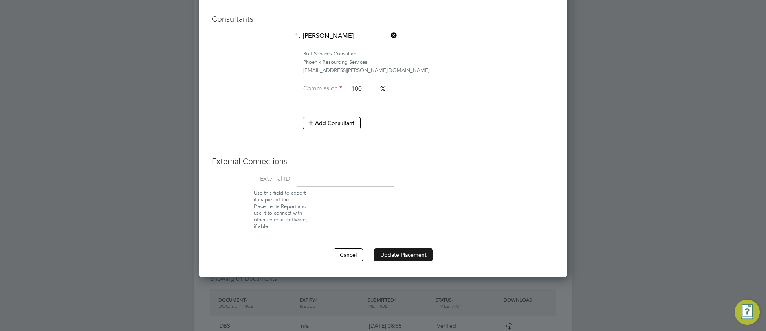
click at [396, 254] on button "Update Placement" at bounding box center [403, 254] width 59 height 13
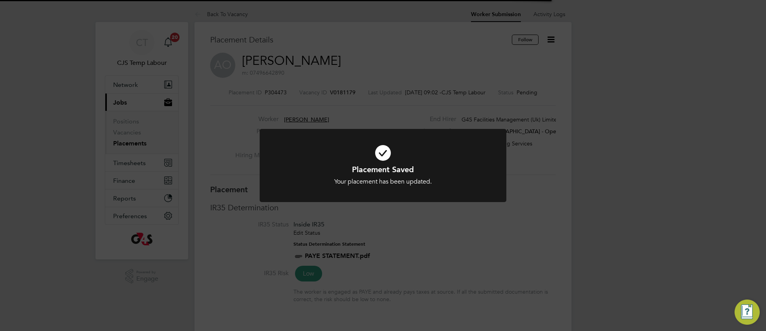
click at [449, 160] on icon at bounding box center [383, 153] width 204 height 31
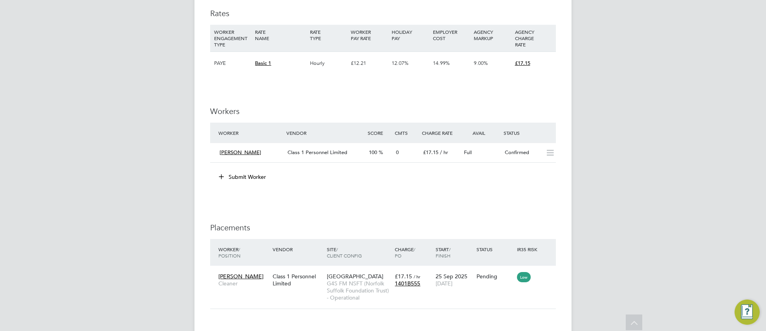
scroll to position [1428, 0]
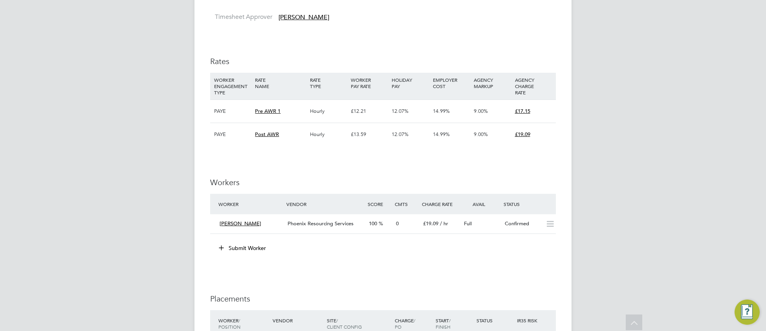
scroll to position [814, 0]
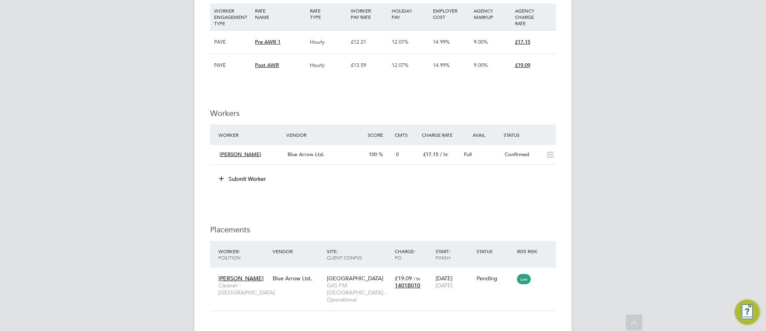
scroll to position [890, 0]
click at [352, 156] on div "Blue Arrow Ltd." at bounding box center [324, 154] width 81 height 13
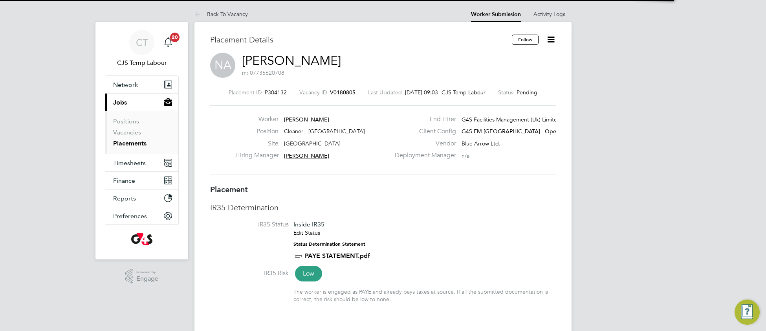
scroll to position [4, 4]
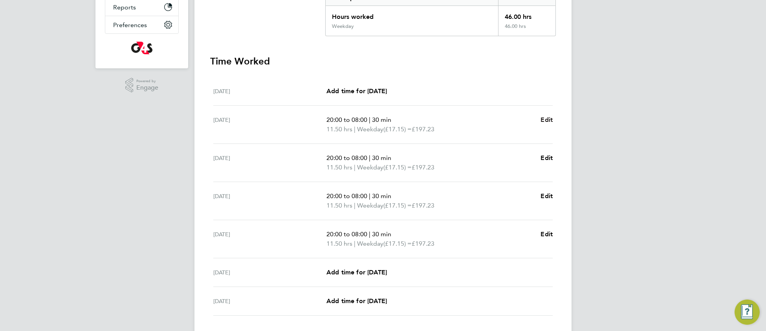
scroll to position [184, 0]
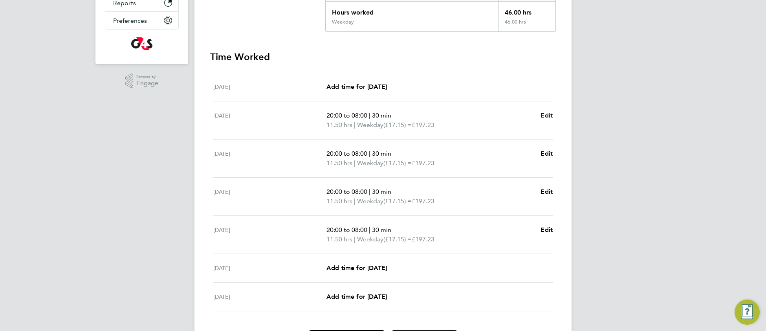
click at [549, 113] on span "Edit" at bounding box center [547, 115] width 12 height 7
select select "30"
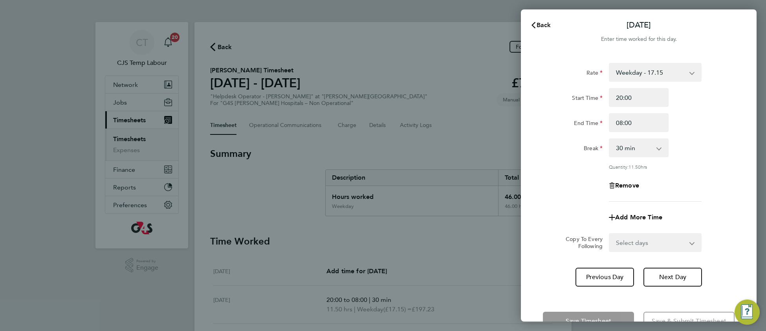
drag, startPoint x: 541, startPoint y: 23, endPoint x: 537, endPoint y: 55, distance: 31.7
click at [541, 22] on span "Back" at bounding box center [544, 24] width 15 height 7
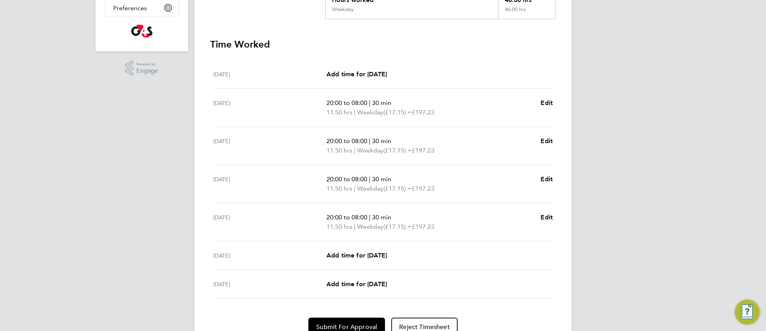
scroll to position [197, 0]
click at [549, 103] on span "Edit" at bounding box center [547, 102] width 12 height 7
select select "30"
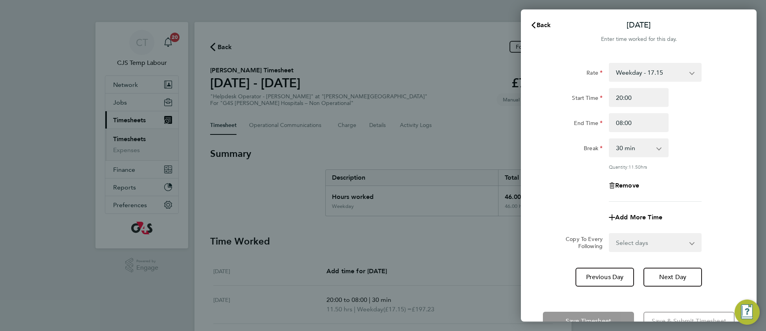
click at [642, 74] on select "Weekday - 17.15 Bank Holiday - 21.07 Evening & Weekend - 21.07 x1.5 - 25.73" at bounding box center [651, 72] width 82 height 17
select select "30"
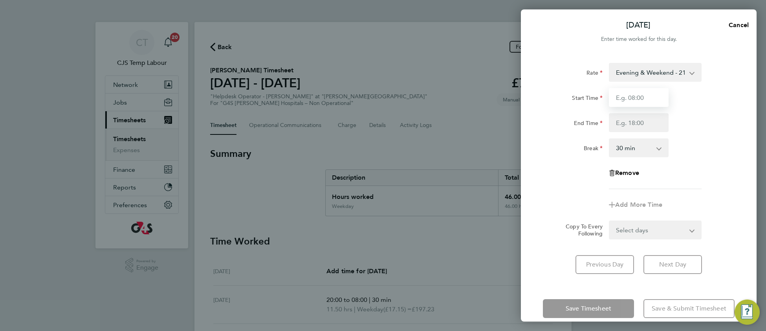
click at [642, 97] on input "Start Time" at bounding box center [639, 97] width 60 height 19
type input "20:00"
click at [621, 124] on input "End Time" at bounding box center [639, 122] width 60 height 19
type input "06:00"
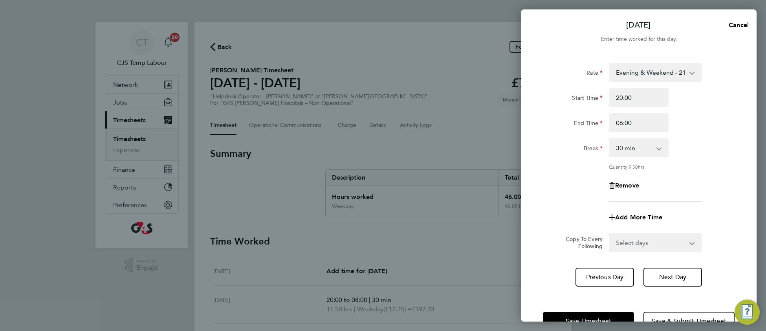
click at [656, 167] on div "Rate Evening & Weekend - 21.07 Weekday - 17.15 Bank Holiday - 21.07 x1.5 - 25.7…" at bounding box center [639, 132] width 192 height 139
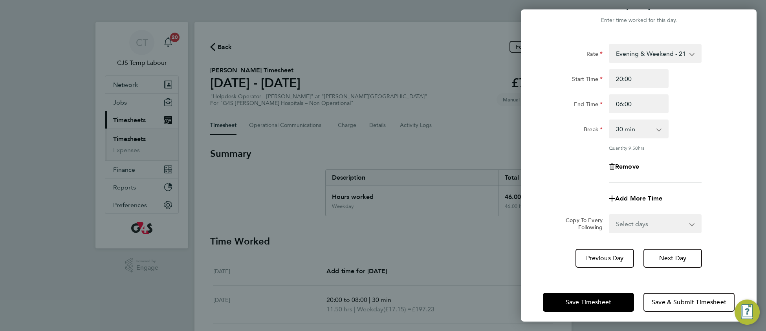
scroll to position [23, 0]
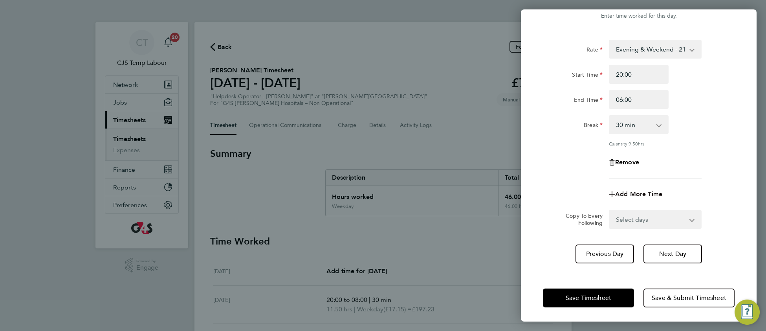
click at [631, 192] on span "Add More Time" at bounding box center [638, 193] width 47 height 7
select select "null"
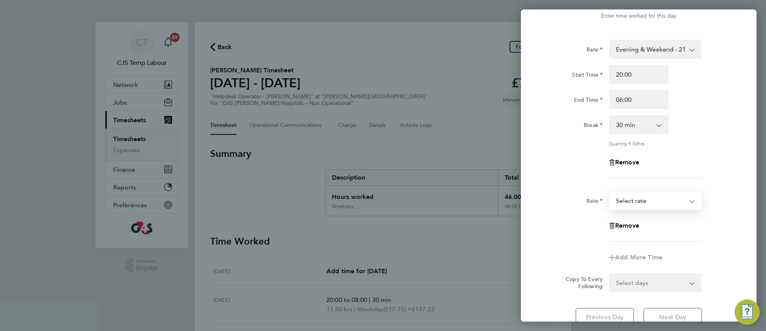
click at [629, 201] on select "Weekday - 17.15 Bank Holiday - 21.07 Evening & Weekend - 21.07 x1.5 - 25.73 Sel…" at bounding box center [651, 200] width 82 height 17
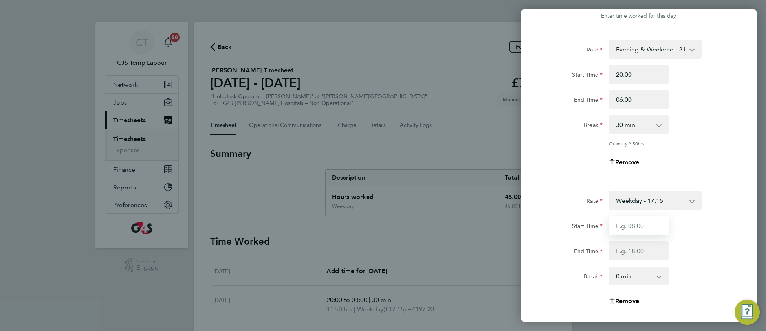
click at [624, 224] on input "Start Time" at bounding box center [639, 225] width 60 height 19
type input "06:00"
click at [623, 249] on input "End Time" at bounding box center [639, 250] width 60 height 19
type input "08:00"
click at [700, 248] on div "End Time 08:00" at bounding box center [639, 250] width 198 height 19
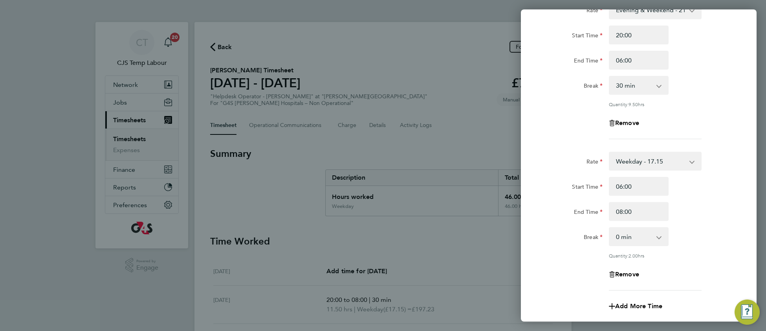
scroll to position [174, 0]
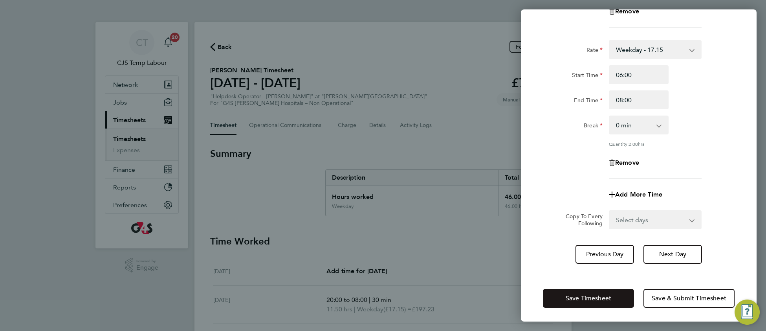
click at [600, 294] on span "Save Timesheet" at bounding box center [589, 298] width 46 height 8
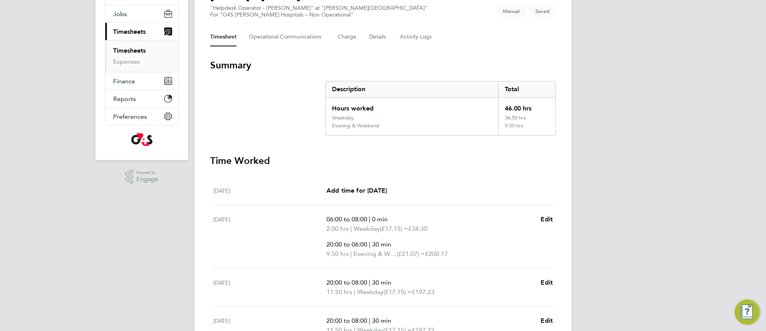
scroll to position [91, 0]
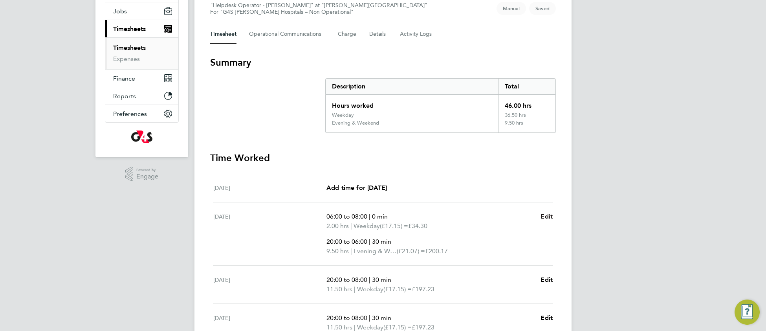
click at [550, 216] on span "Edit" at bounding box center [547, 216] width 12 height 7
select select "30"
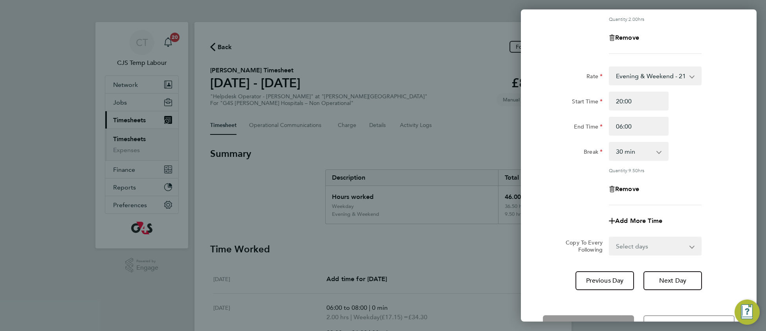
scroll to position [157, 0]
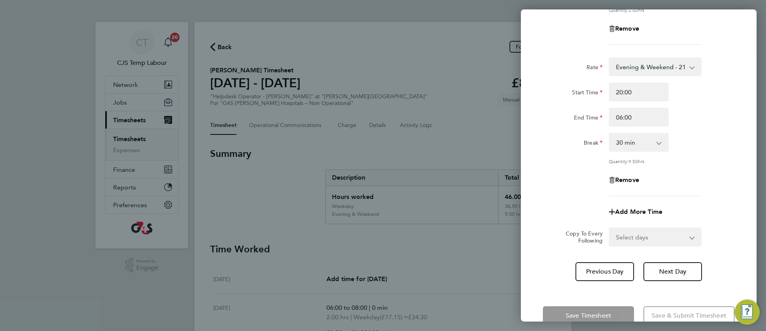
click at [643, 233] on select "Select days Day Weekday (Mon-Fri) Weekend (Sat-Sun) [DATE] [DATE] [DATE] [DATE]…" at bounding box center [651, 236] width 83 height 17
select select "DAY"
click at [610, 228] on select "Select days Day Weekday (Mon-Fri) Weekend (Sat-Sun) [DATE] [DATE] [DATE] [DATE]…" at bounding box center [651, 236] width 83 height 17
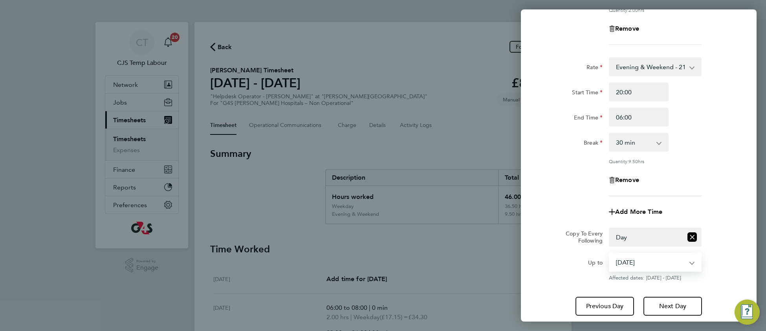
click at [637, 263] on select "[DATE] [DATE] [DATE] [DATE] [DATE]" at bounding box center [651, 261] width 82 height 17
select select "[DATE]"
click at [610, 253] on select "[DATE] [DATE] [DATE] [DATE] [DATE]" at bounding box center [651, 261] width 82 height 17
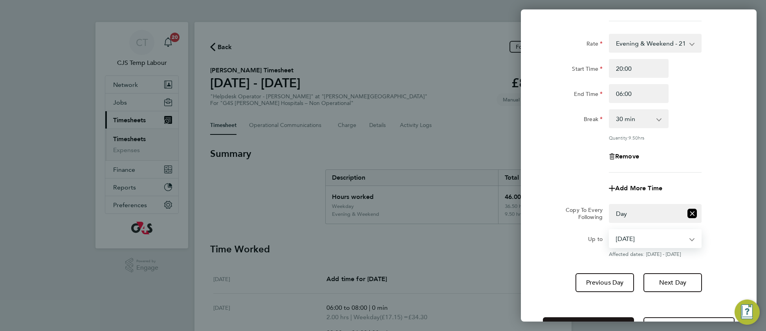
scroll to position [209, 0]
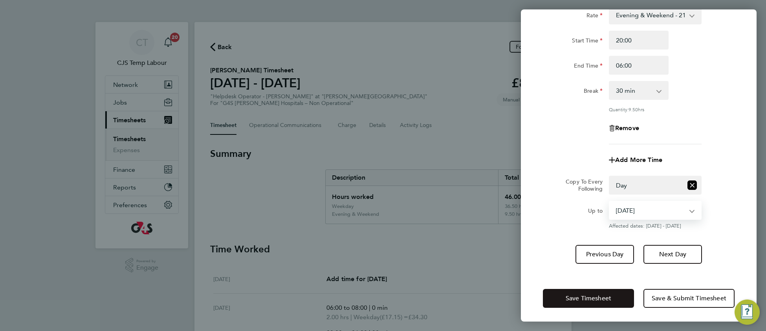
click at [585, 296] on span "Save Timesheet" at bounding box center [589, 298] width 46 height 8
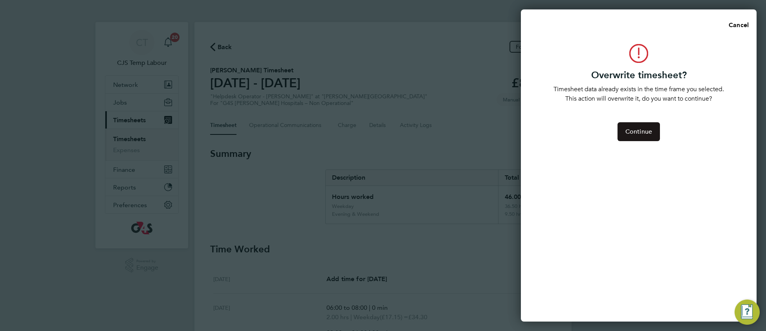
click at [633, 132] on span "Continue" at bounding box center [638, 132] width 27 height 8
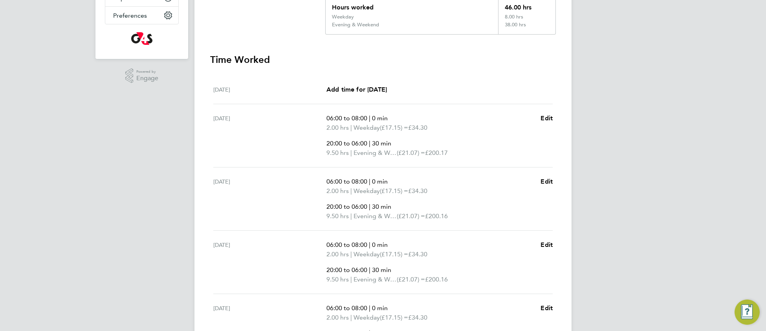
scroll to position [182, 0]
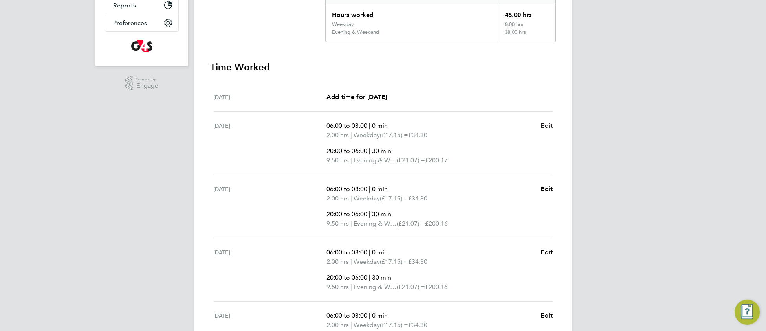
click at [543, 123] on span "Edit" at bounding box center [547, 125] width 12 height 7
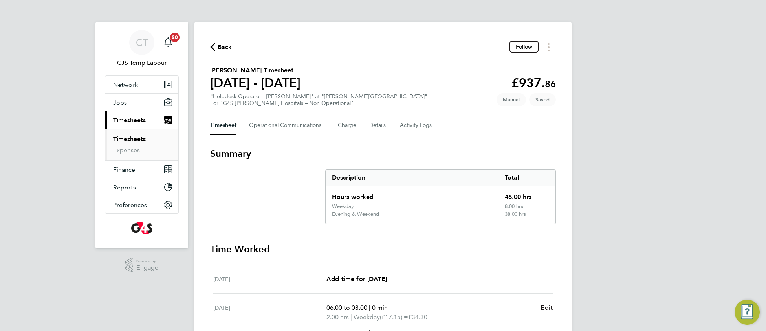
select select "30"
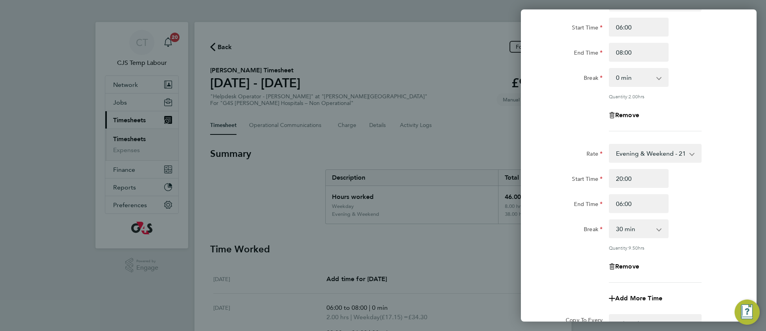
scroll to position [135, 0]
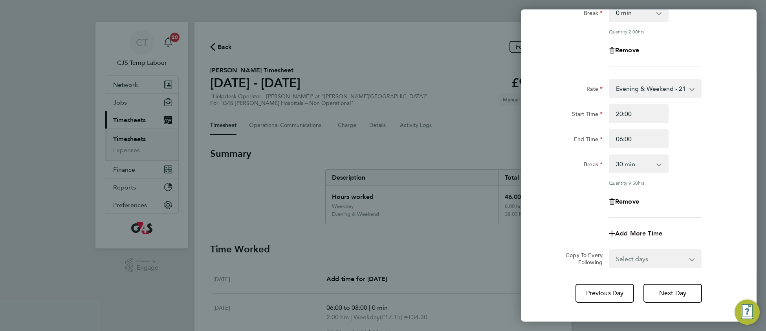
click at [632, 233] on span "Add More Time" at bounding box center [638, 232] width 47 height 7
select select "null"
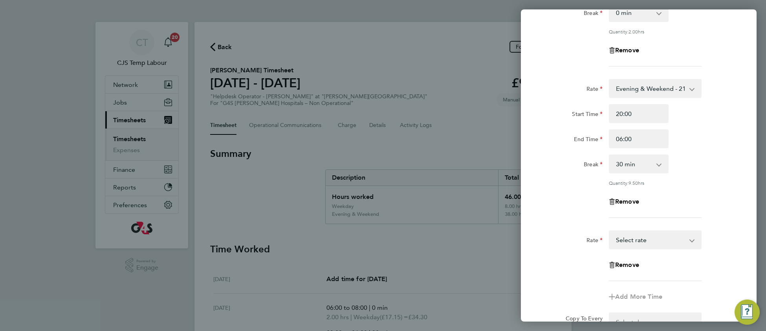
click at [631, 239] on select "Weekday - 17.15 Bank Holiday - 21.07 Evening & Weekend - 21.07 x1.5 - 25.73 Sel…" at bounding box center [651, 239] width 82 height 17
click at [636, 265] on input "Start Time" at bounding box center [639, 264] width 60 height 19
type input "06:30"
click at [634, 288] on input "End Time" at bounding box center [639, 290] width 60 height 19
type input "08:00"
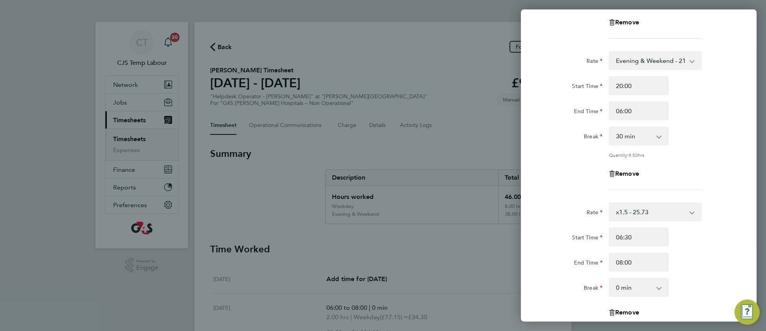
click at [686, 282] on div "Rate x1.5 - 25.73 Weekday - 17.15 Bank Holiday - 21.07 Evening & Weekend - 21.0…" at bounding box center [639, 265] width 192 height 126
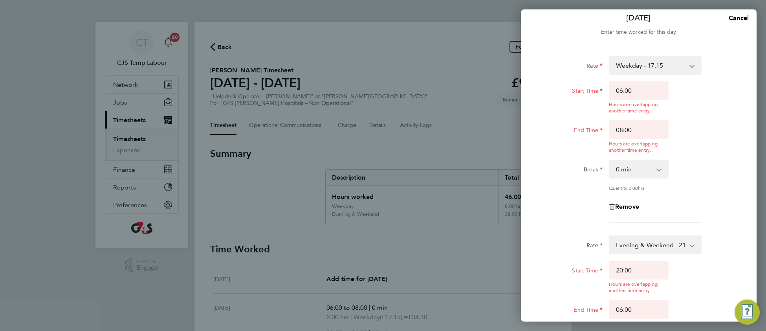
scroll to position [0, 0]
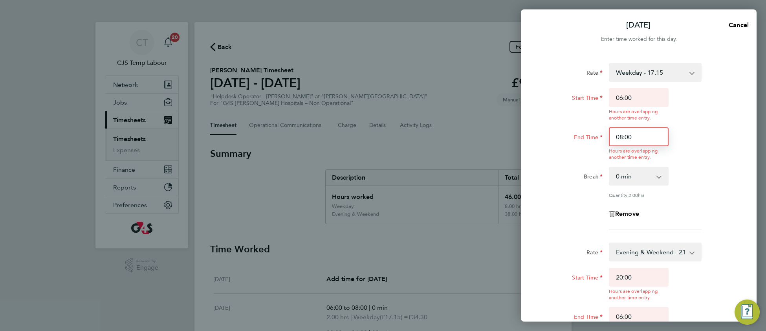
drag, startPoint x: 623, startPoint y: 133, endPoint x: 616, endPoint y: 132, distance: 6.7
click at [616, 132] on input "08:00" at bounding box center [639, 136] width 60 height 19
type input "06:30"
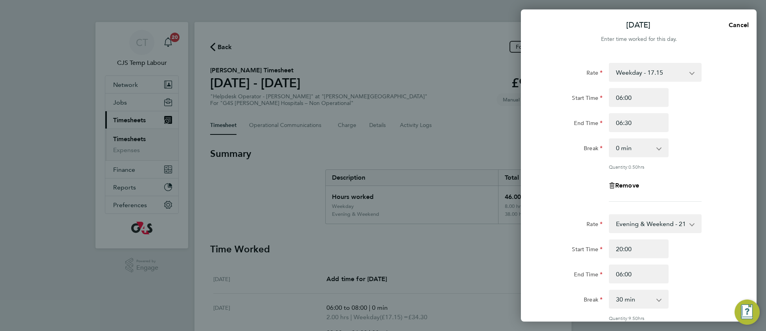
drag, startPoint x: 715, startPoint y: 167, endPoint x: 697, endPoint y: 183, distance: 23.4
click at [714, 167] on app-timesheet-line-hourly "Start Time 06:00 End Time 06:30 Break 0 min 15 min Quantity: 0.50 hrs" at bounding box center [639, 129] width 192 height 82
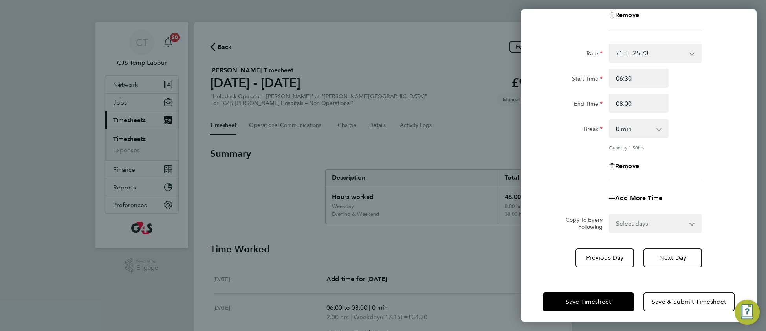
scroll to position [325, 0]
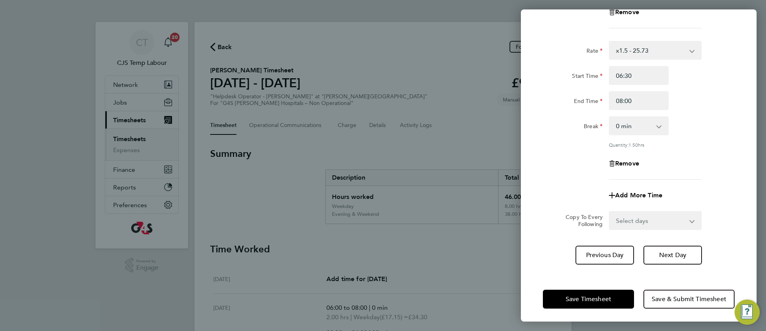
click at [627, 217] on select "Select days Day Weekday (Mon-Fri) Weekend (Sat-Sun) [DATE] [DATE] [DATE] [DATE]…" at bounding box center [651, 220] width 83 height 17
select select "DAY"
click at [610, 212] on select "Select days Day Weekday (Mon-Fri) Weekend (Sat-Sun) [DATE] [DATE] [DATE] [DATE]…" at bounding box center [651, 220] width 83 height 17
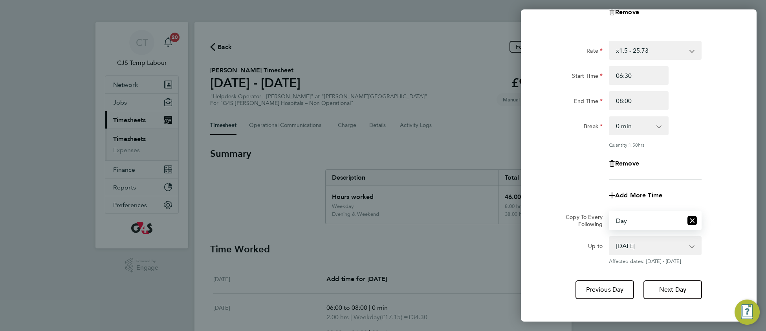
click at [636, 244] on select "[DATE] [DATE] [DATE] [DATE] [DATE]" at bounding box center [651, 245] width 82 height 17
select select "[DATE]"
click at [610, 237] on select "[DATE] [DATE] [DATE] [DATE] [DATE]" at bounding box center [651, 245] width 82 height 17
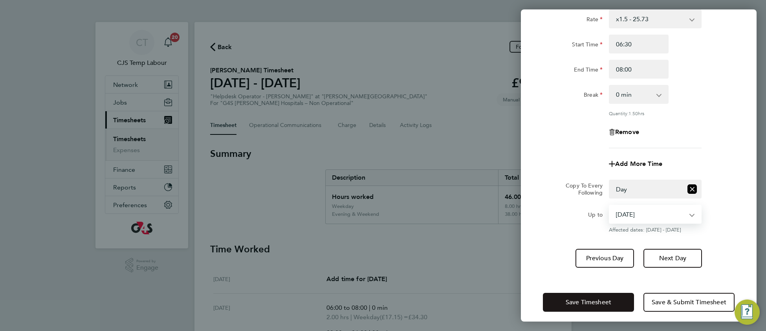
scroll to position [359, 0]
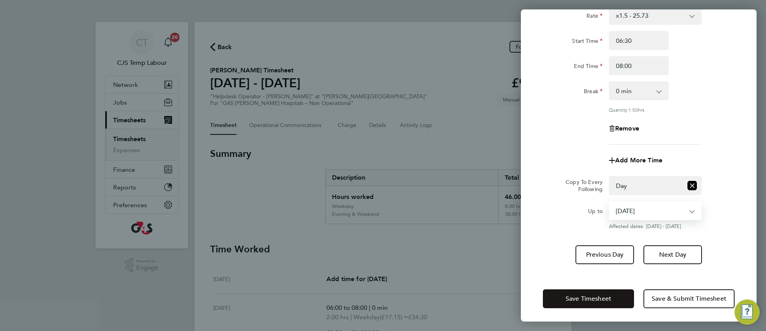
click at [569, 300] on button "Save Timesheet" at bounding box center [588, 298] width 91 height 19
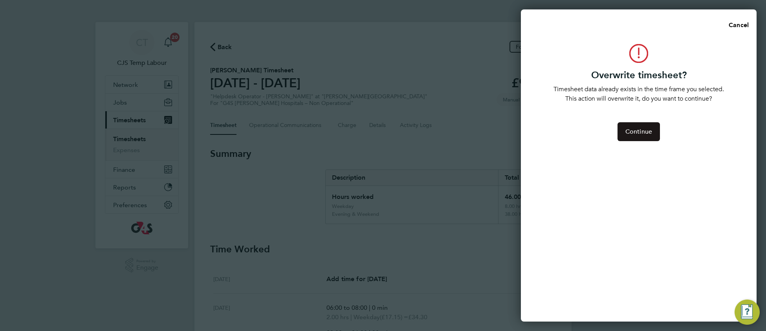
click at [641, 132] on span "Continue" at bounding box center [638, 132] width 27 height 8
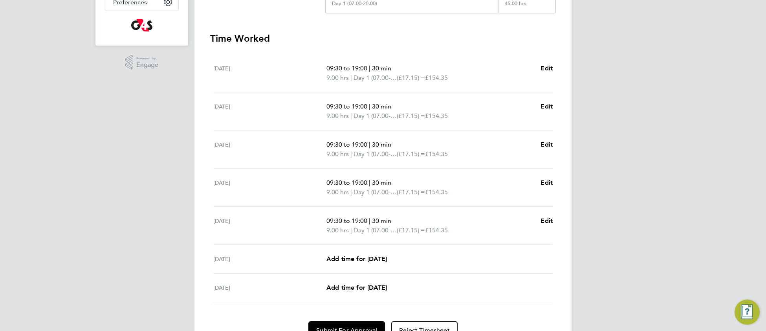
scroll to position [194, 0]
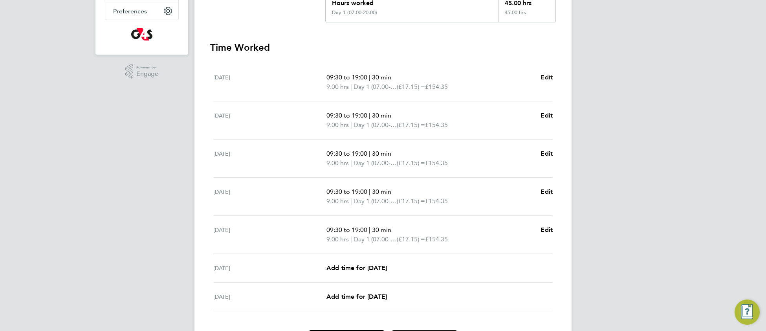
click at [549, 73] on span "Edit" at bounding box center [547, 76] width 12 height 7
select select "30"
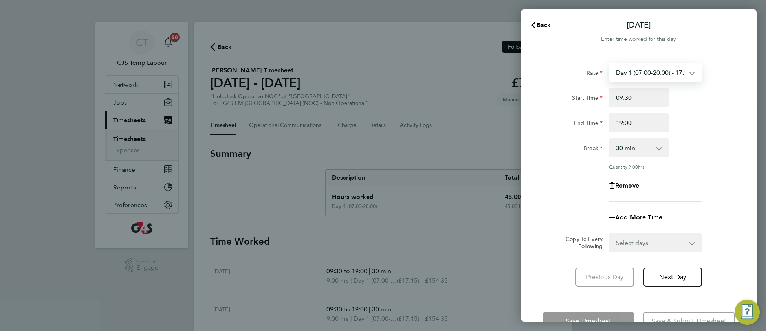
click at [684, 69] on select "Day 1 (07.00-20.00) - 17.15 Saturday (to Midnight) - 25.73 Evening (20:00 - 22:…" at bounding box center [651, 72] width 82 height 17
click at [546, 26] on span "Back" at bounding box center [544, 24] width 15 height 7
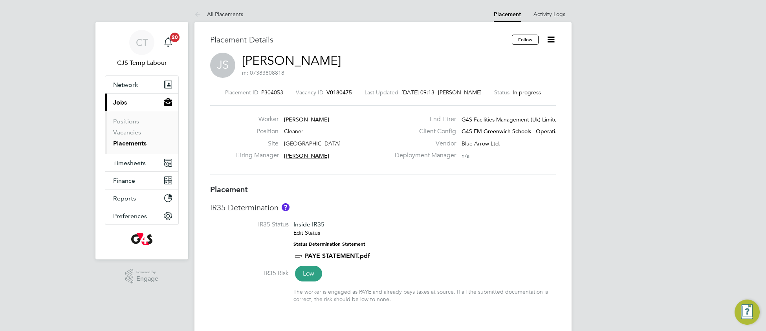
click at [459, 245] on li "IR35 Status Inside IR35 Edit Status Status Determination Statement PAYE STATEME…" at bounding box center [383, 244] width 346 height 48
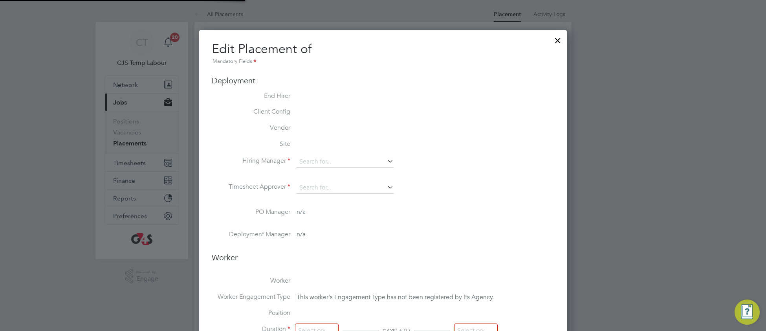
scroll to position [4, 4]
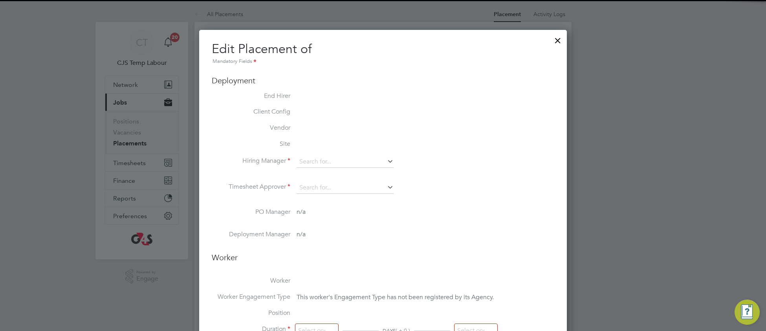
type input "[PERSON_NAME]"
type input "[DATE]"
type input "16:00"
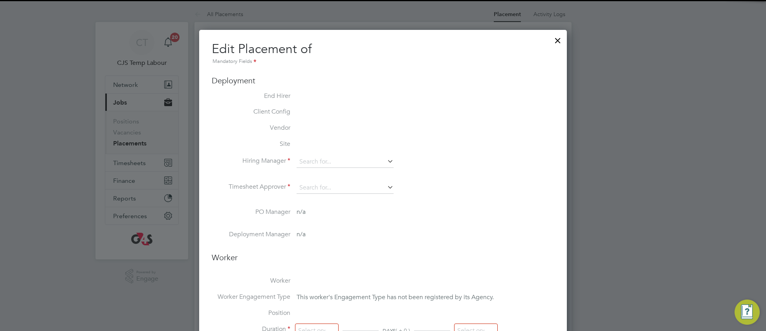
type input "20:00"
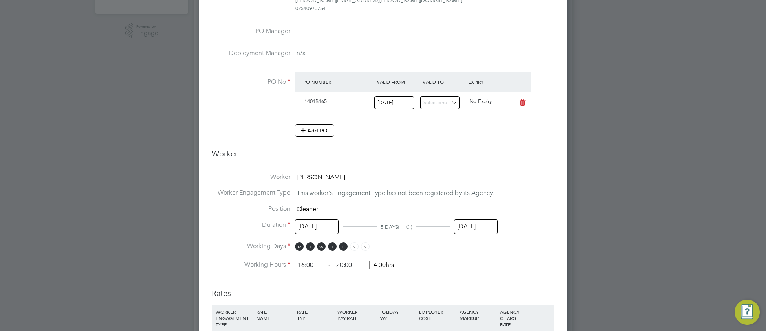
click at [484, 228] on input "[DATE]" at bounding box center [476, 226] width 44 height 15
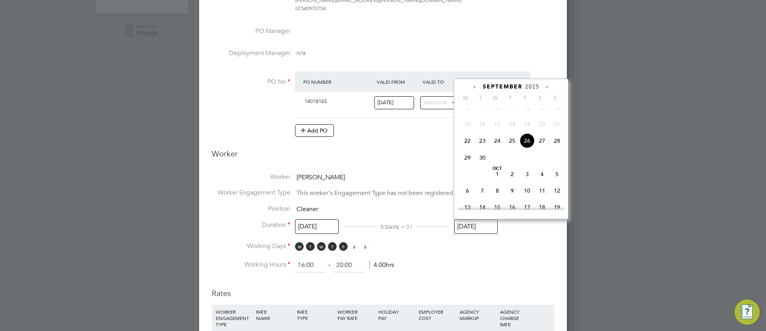
click at [528, 182] on span "3" at bounding box center [527, 174] width 15 height 15
type input "03 Oct 2025"
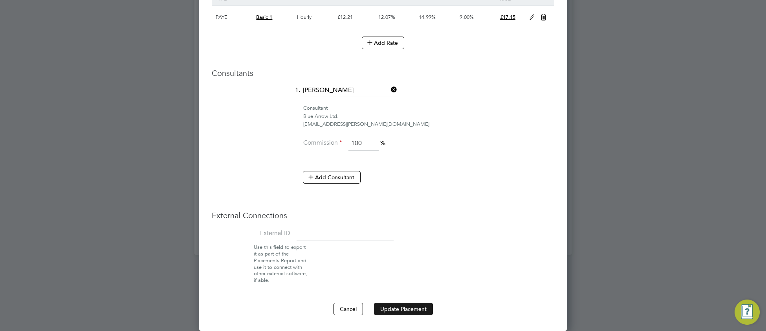
click at [413, 303] on button "Update Placement" at bounding box center [403, 309] width 59 height 13
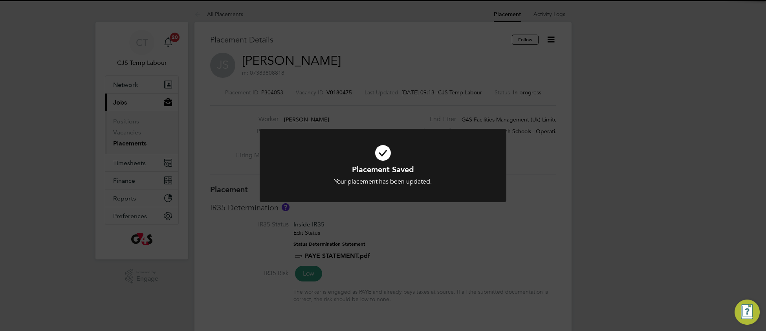
click at [450, 160] on icon at bounding box center [383, 153] width 204 height 31
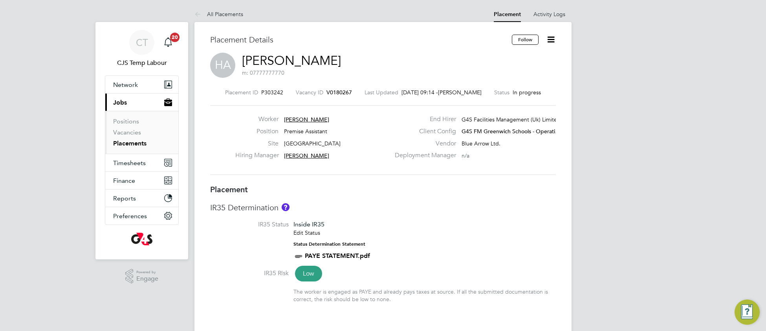
click at [501, 240] on li "IR35 Status Inside IR35 Edit Status Status Determination Statement PAYE STATEME…" at bounding box center [383, 244] width 346 height 48
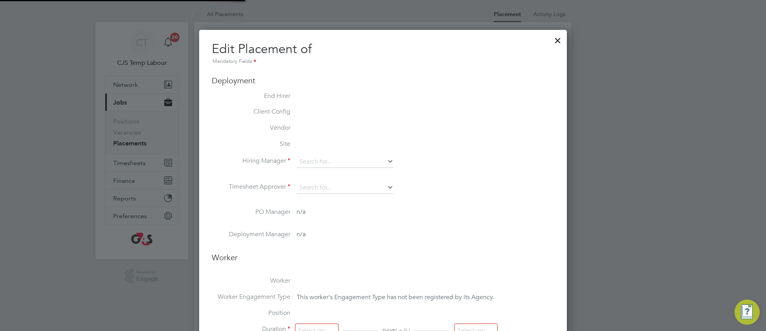
type input "[PERSON_NAME]"
type input "08 Sep 2025"
type input "31 Dec 2025"
type input "09:00"
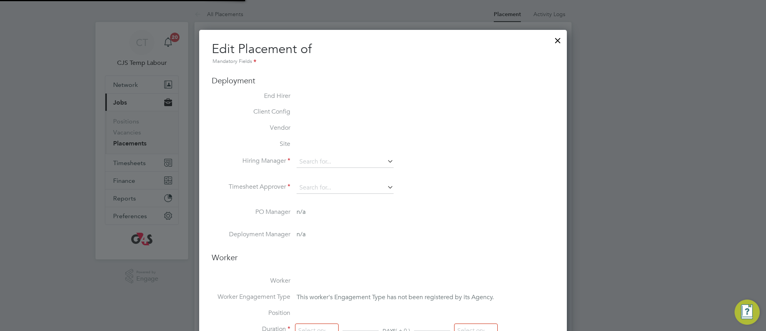
type input "17:00"
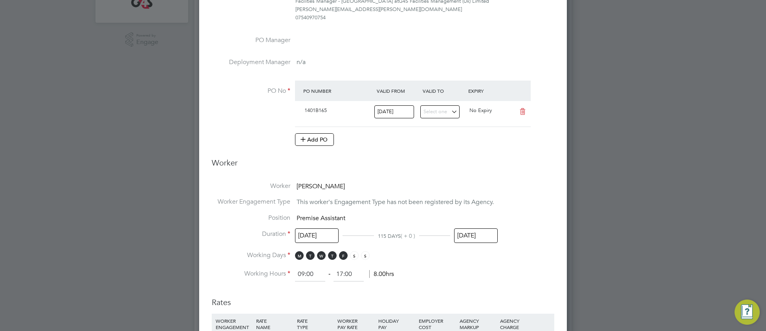
click at [484, 243] on div "31 Dec 2025" at bounding box center [476, 237] width 44 height 15
click at [535, 211] on li "Worker Engagement Type This worker's Engagement Type has not been registered by…" at bounding box center [383, 206] width 343 height 16
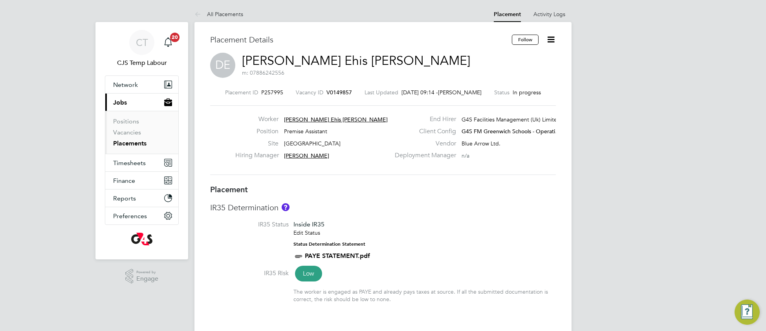
click at [433, 211] on h3 "IR35 Determination" at bounding box center [383, 207] width 346 height 10
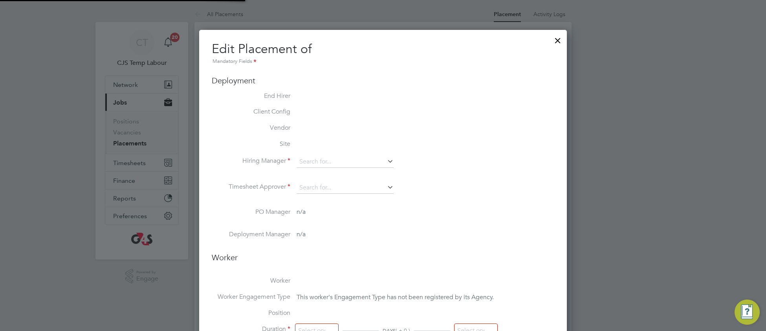
type input "[PERSON_NAME]"
type input "[DATE]"
type input "09:00"
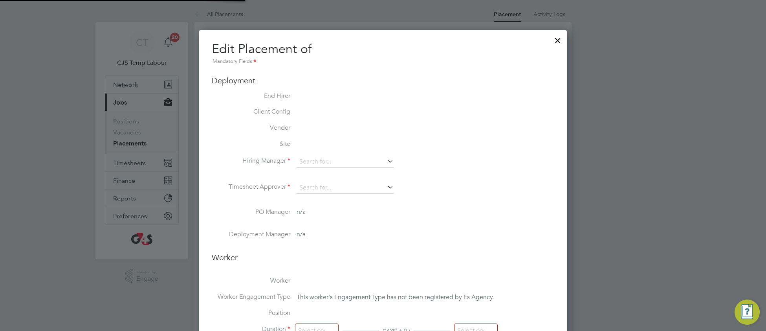
type input "17:00"
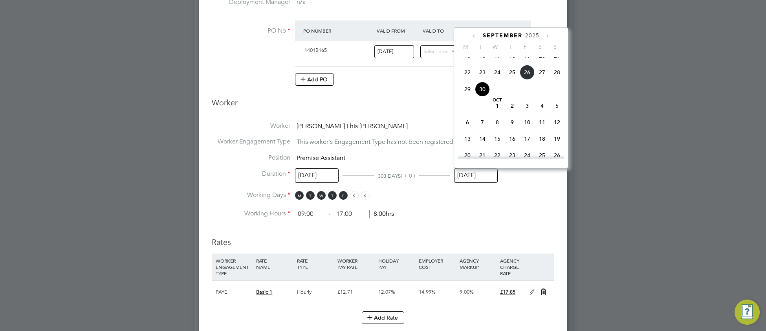
click at [472, 175] on input "[DATE]" at bounding box center [476, 175] width 44 height 15
click at [559, 153] on span "2" at bounding box center [557, 145] width 15 height 15
type input "[DATE]"
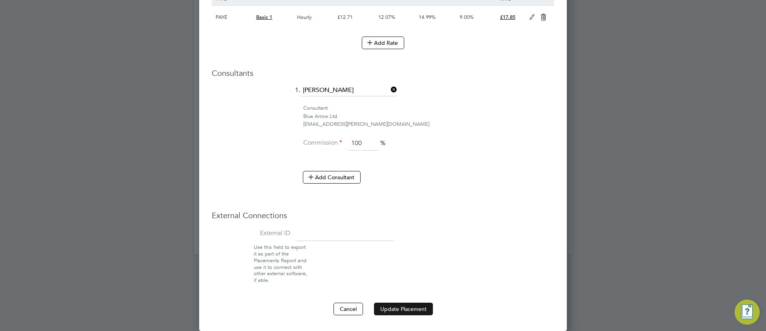
click at [405, 307] on button "Update Placement" at bounding box center [403, 309] width 59 height 13
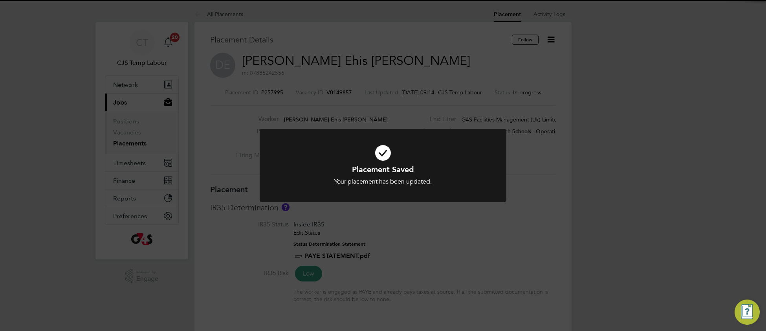
click at [313, 182] on div "Your placement has been updated." at bounding box center [383, 182] width 204 height 8
